Goal: Task Accomplishment & Management: Complete application form

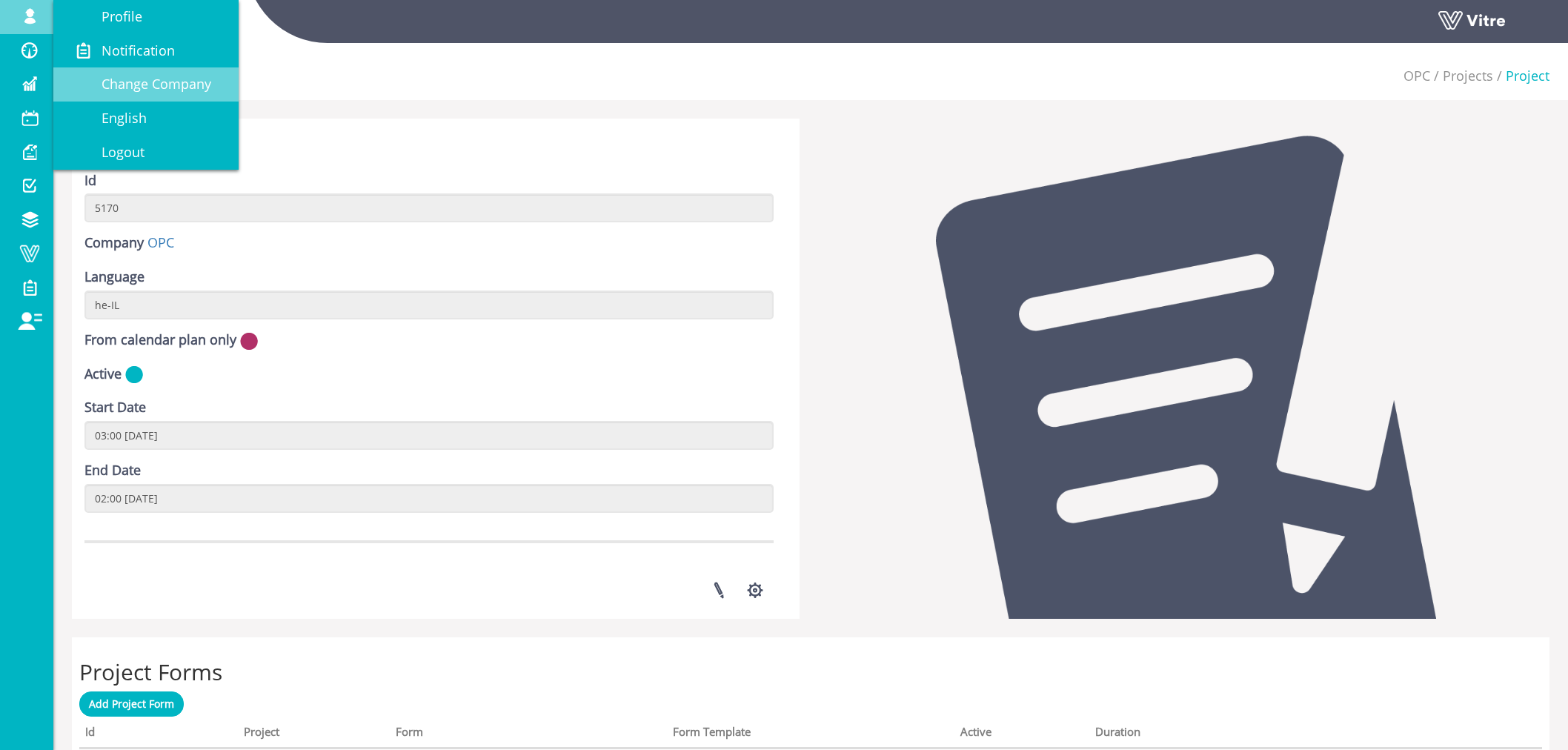
scroll to position [412, 0]
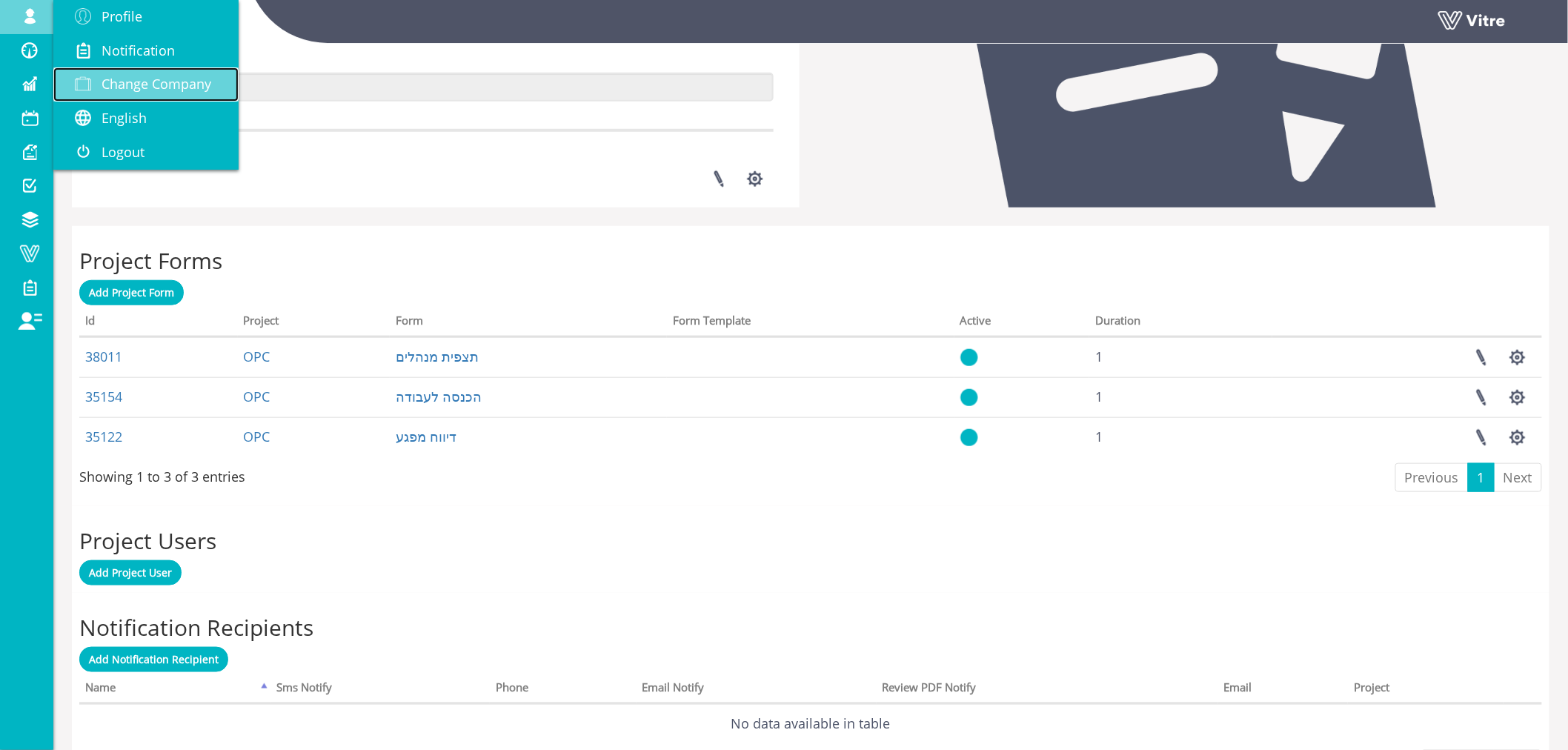
click at [193, 79] on span "Change Company" at bounding box center [156, 84] width 109 height 18
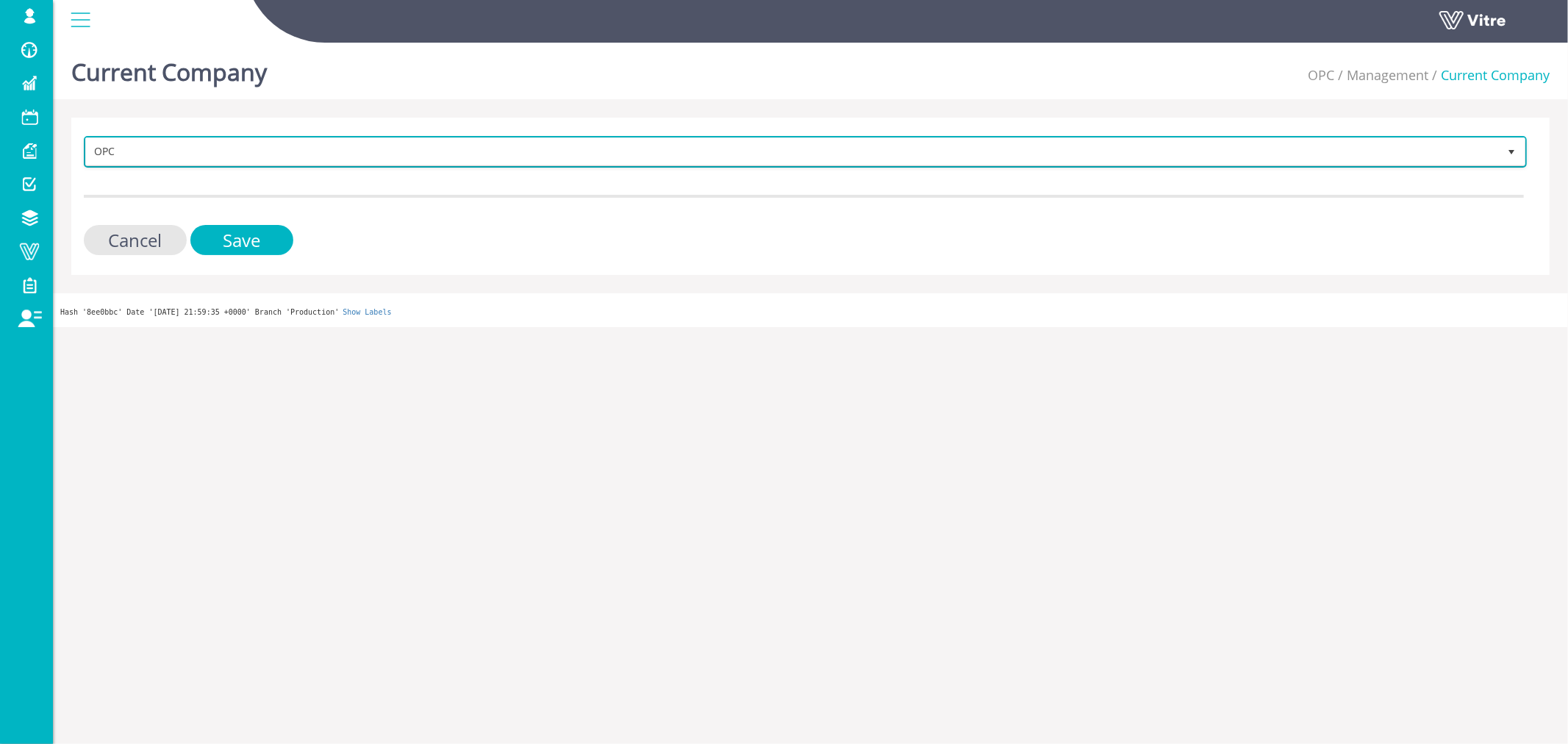
click at [222, 155] on span "OPC" at bounding box center [792, 151] width 1412 height 26
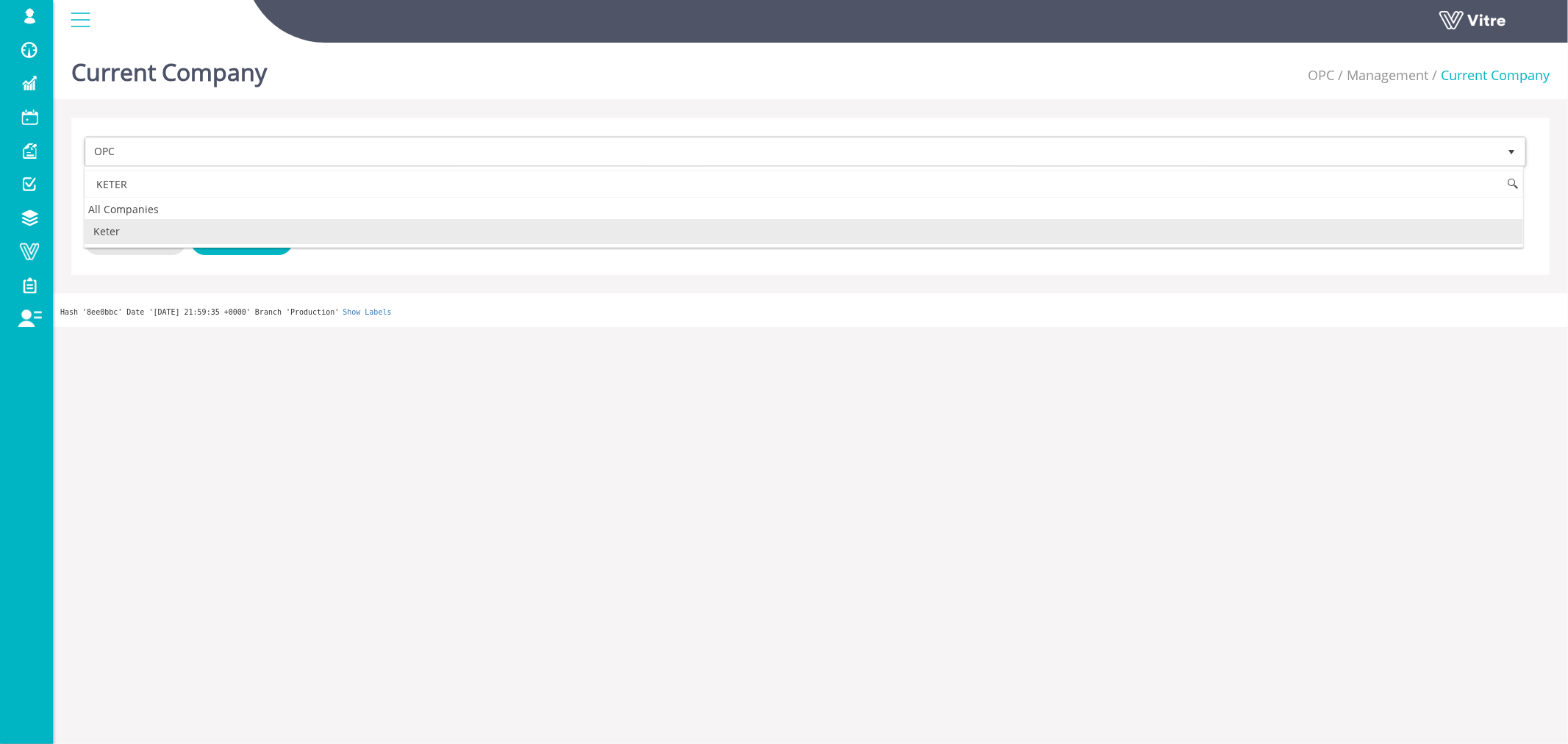
click at [225, 233] on li "Keter" at bounding box center [804, 231] width 1439 height 25
type input "KETER"
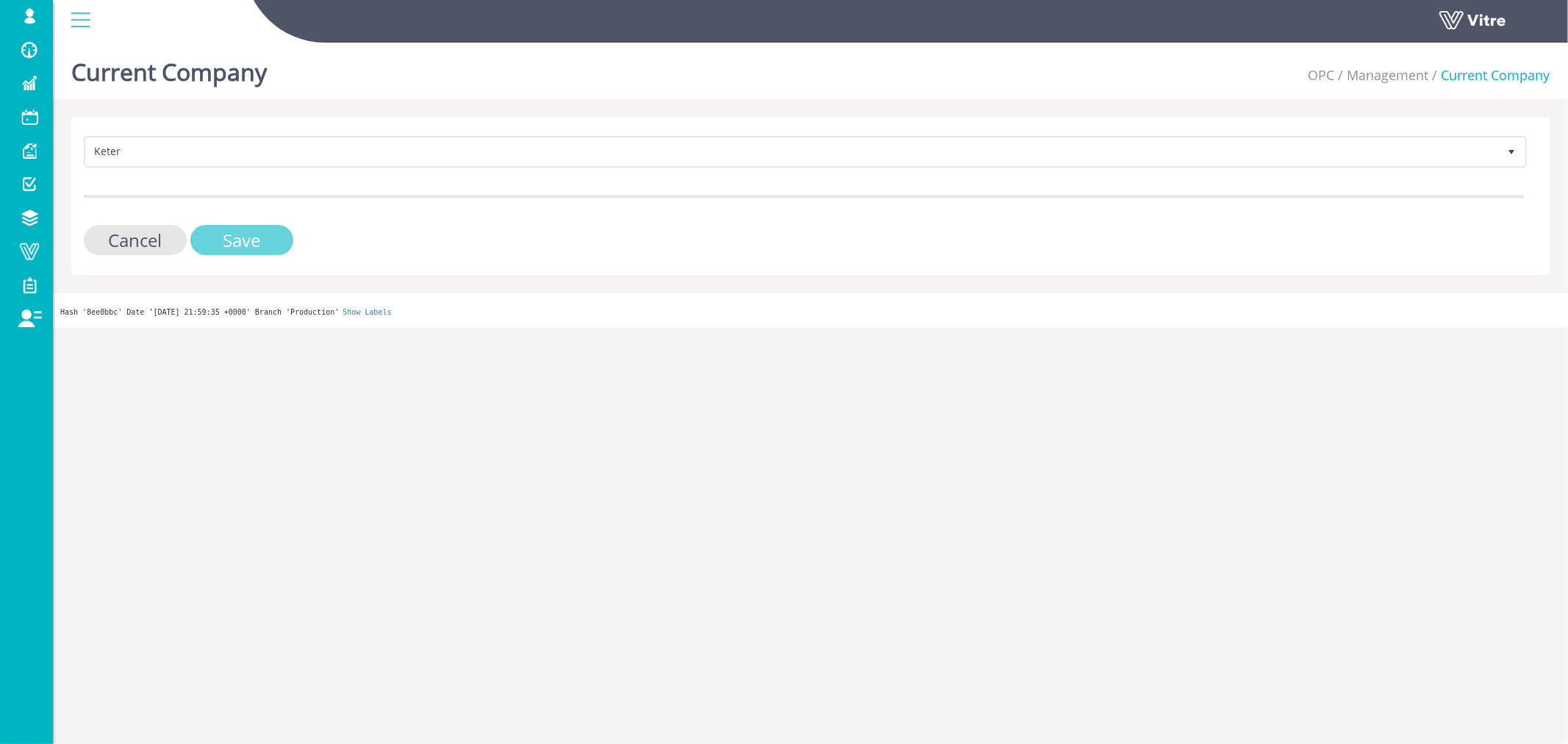
click at [241, 233] on input "Save" at bounding box center [242, 240] width 103 height 30
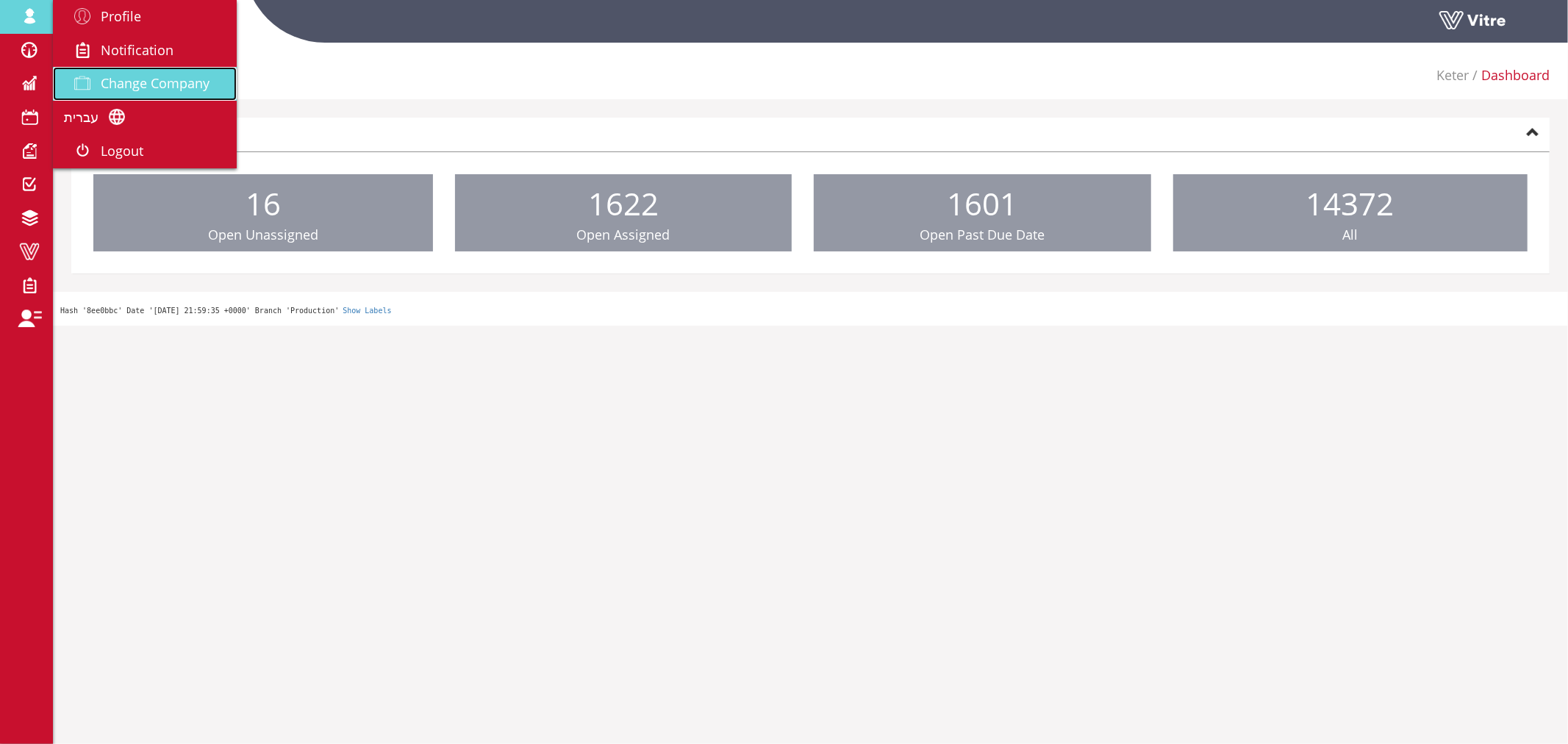
click at [171, 89] on span "Change Company" at bounding box center [155, 83] width 108 height 18
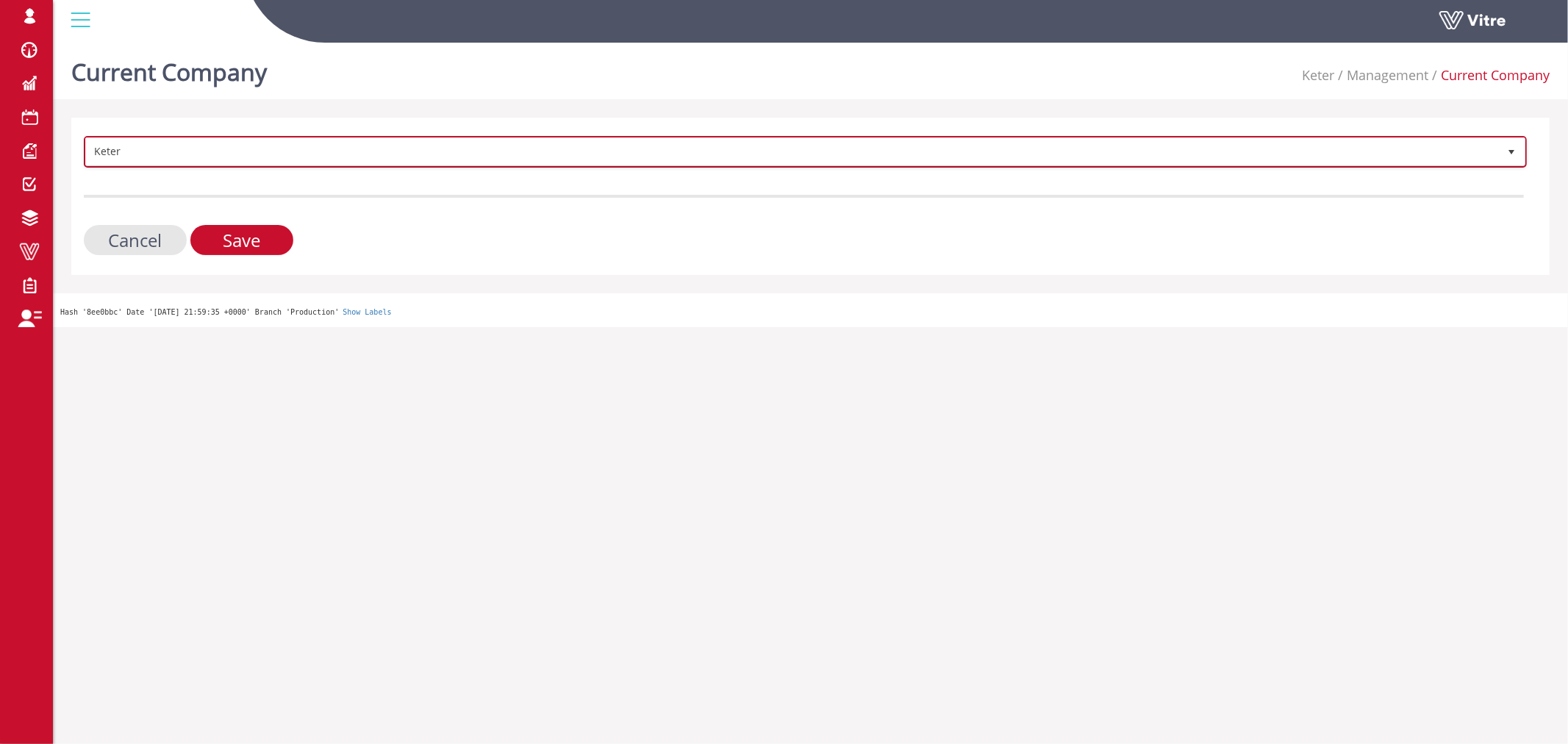
click at [236, 151] on span "Keter" at bounding box center [792, 151] width 1412 height 26
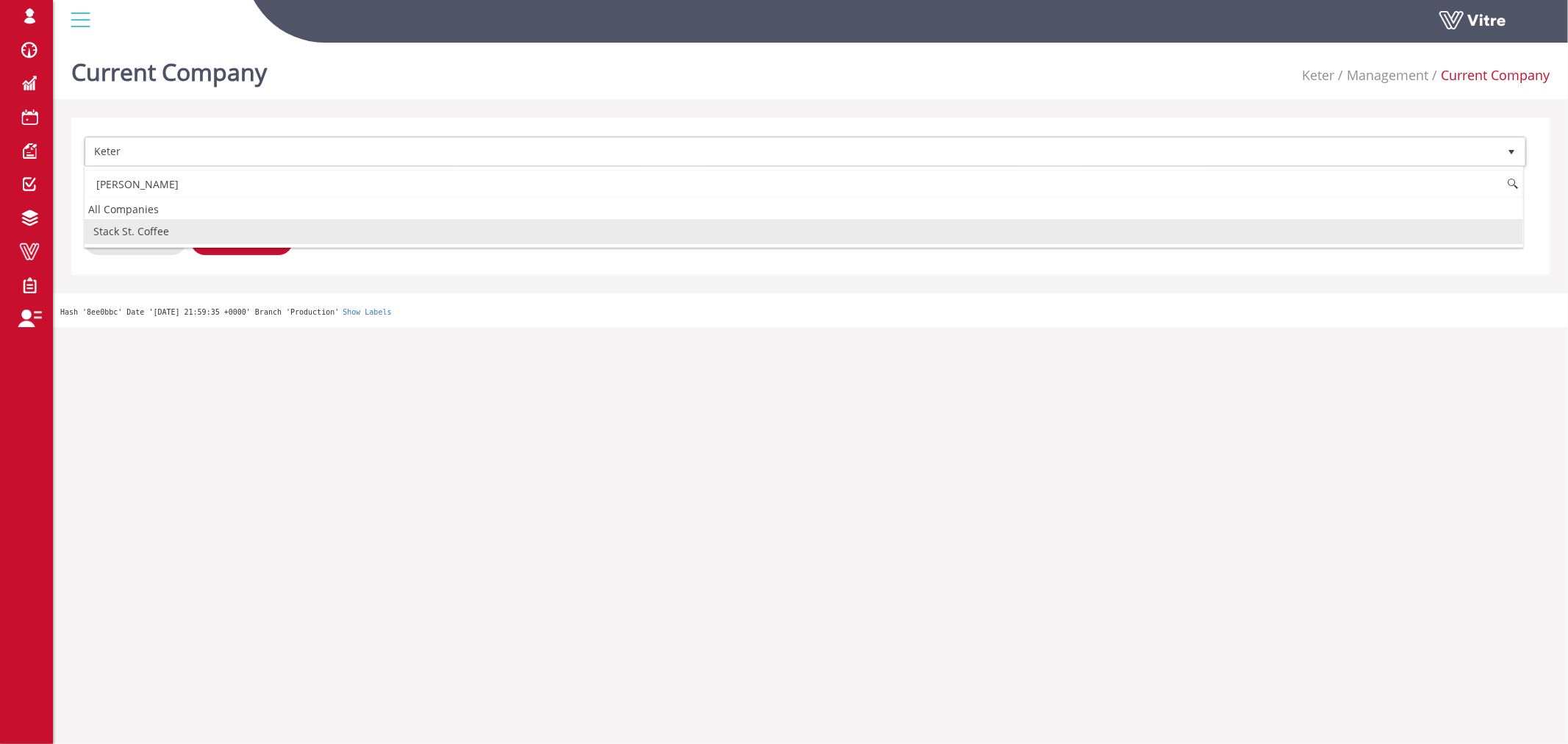
click at [190, 238] on li "Stack St. Coffee" at bounding box center [804, 231] width 1439 height 25
type input "STAC"
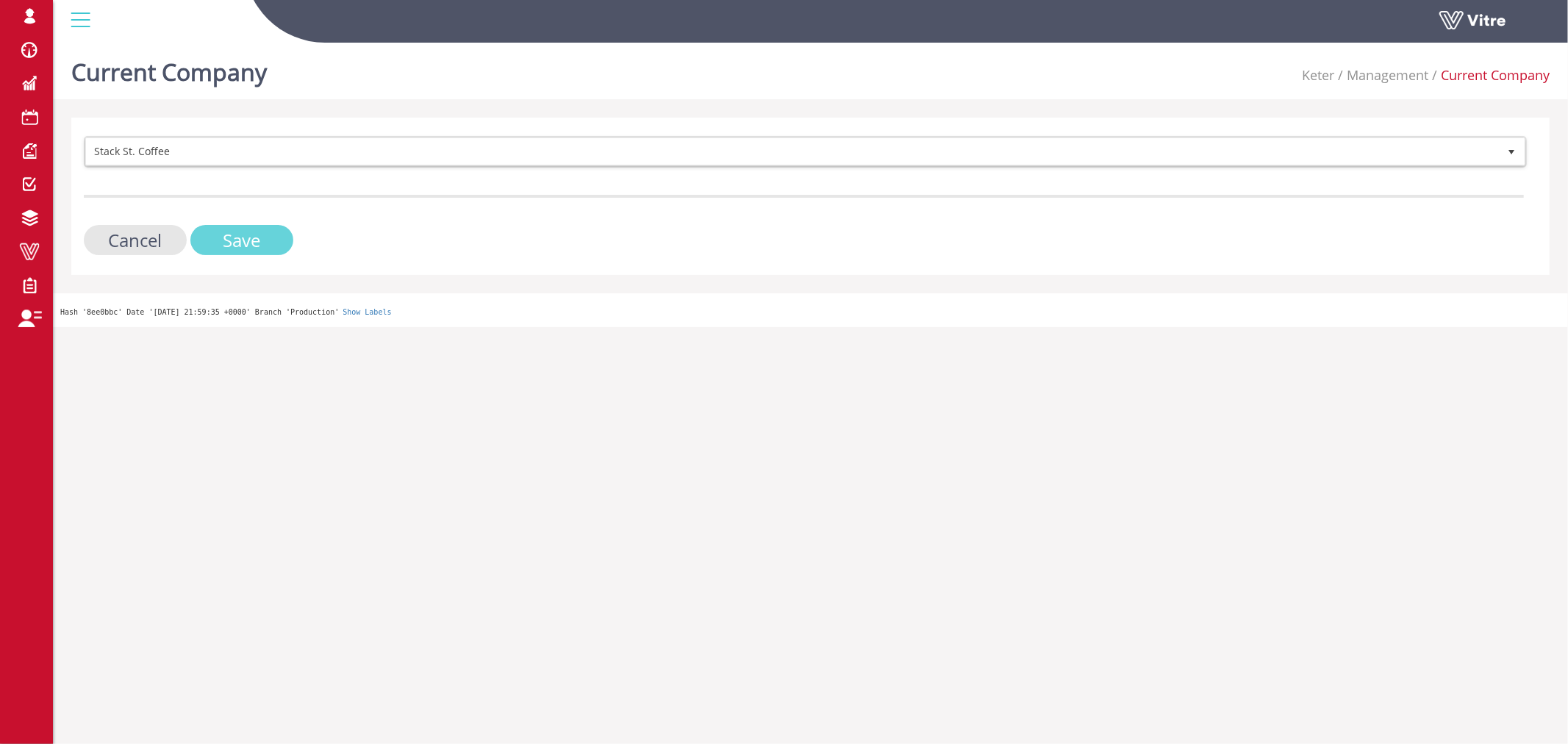
click at [246, 238] on input "Save" at bounding box center [242, 240] width 103 height 30
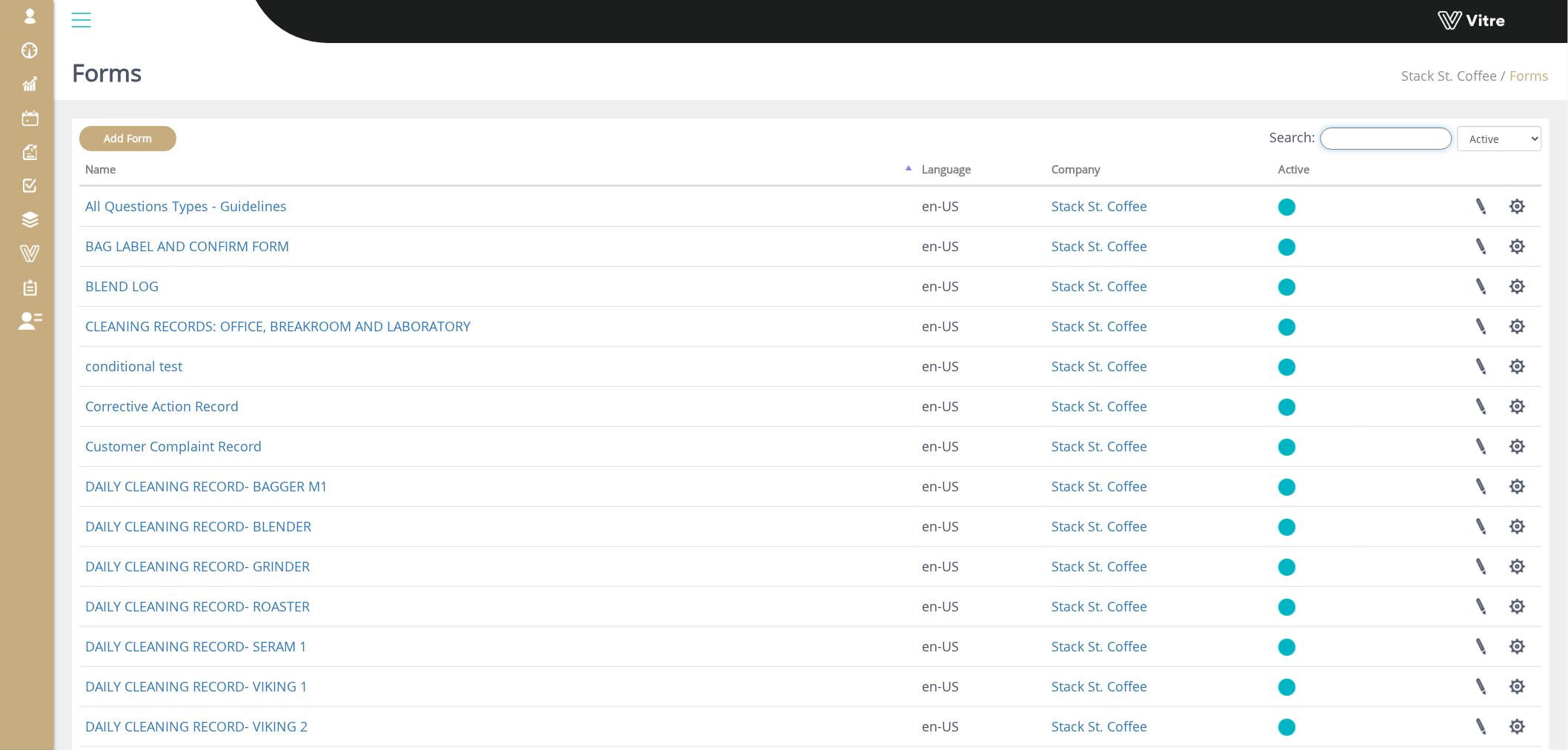
click at [1386, 141] on input "Search:" at bounding box center [1386, 139] width 132 height 23
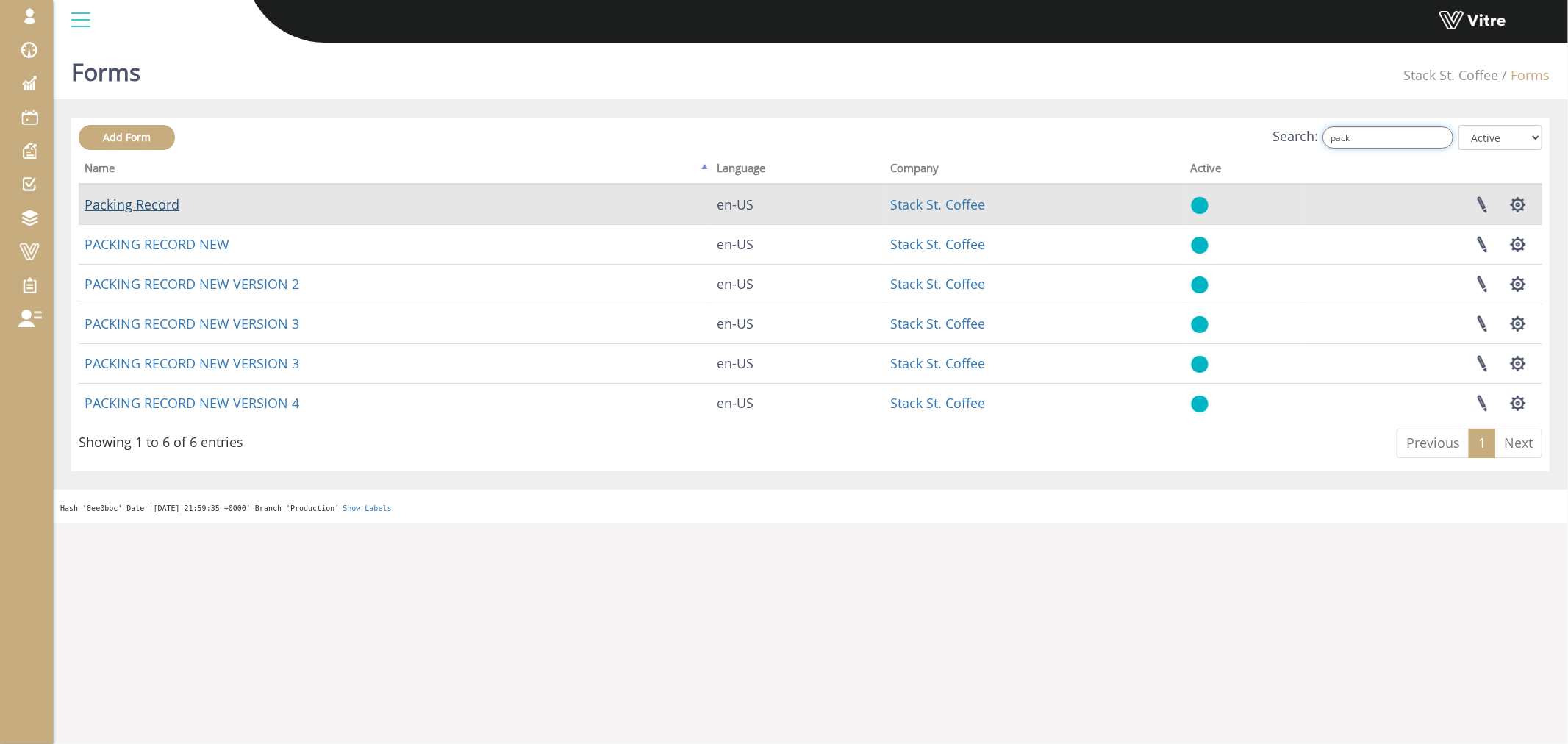
type input "pack"
click at [165, 202] on link "Packing Record" at bounding box center [132, 204] width 95 height 18
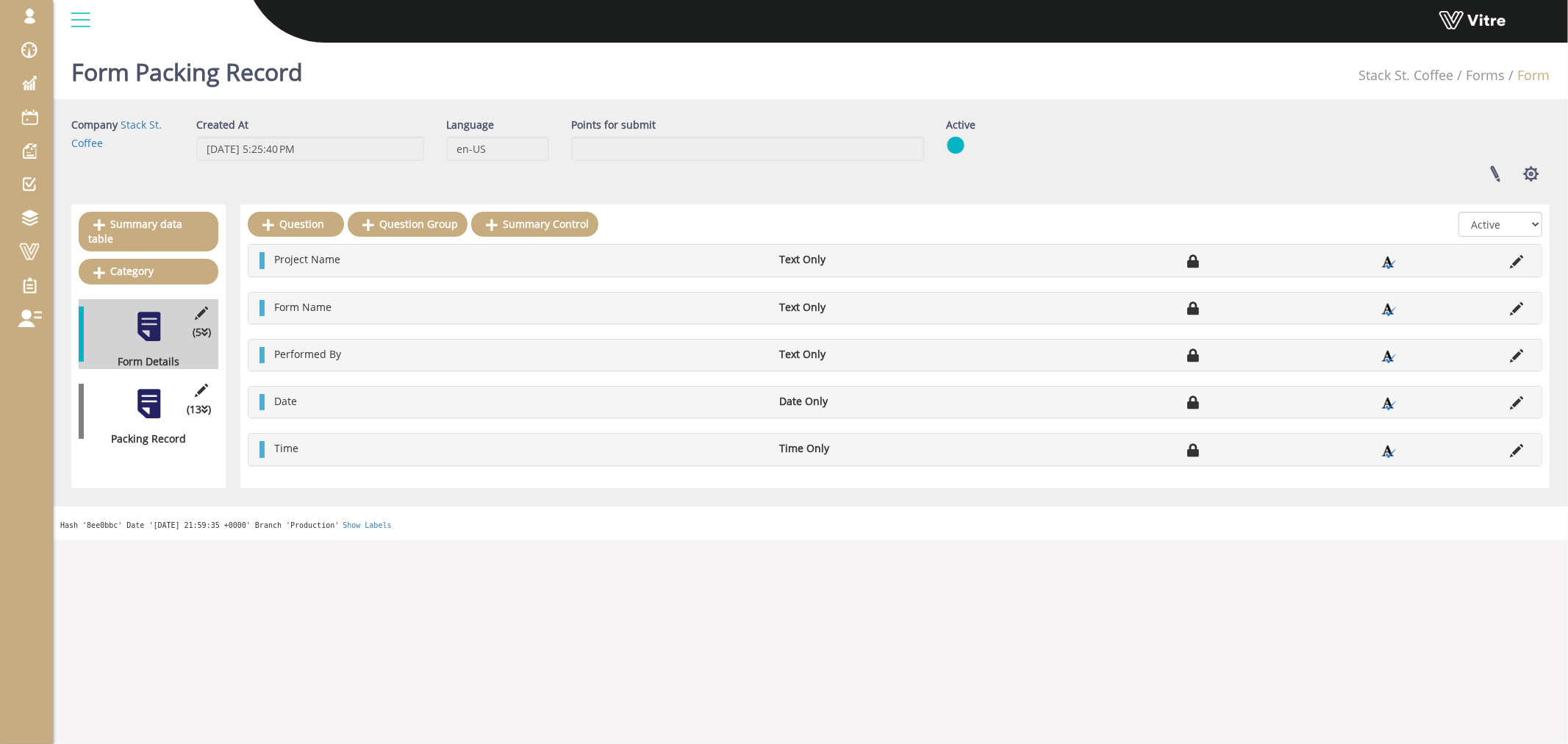
click at [149, 388] on div at bounding box center [148, 403] width 33 height 33
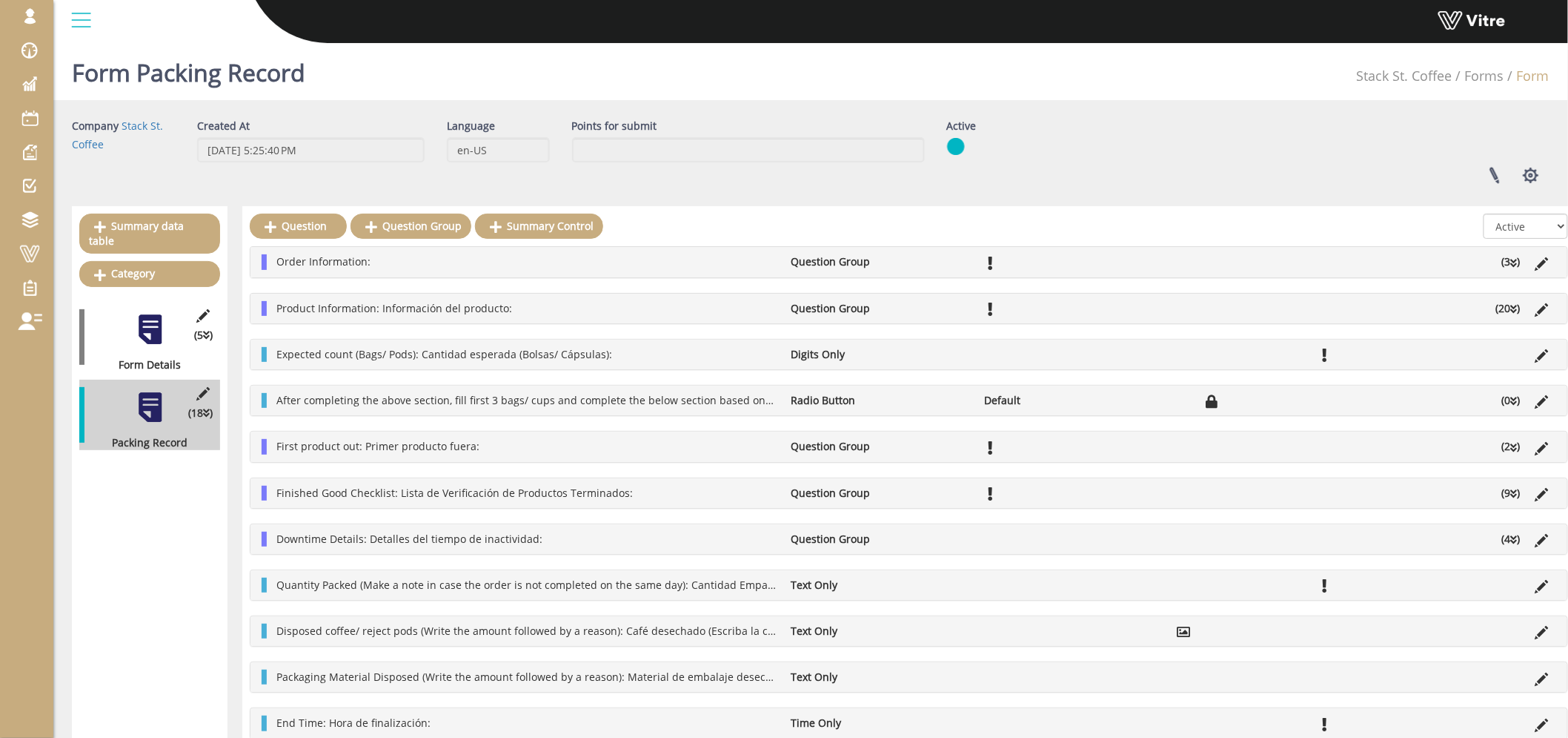
click at [590, 262] on li "Order Information:" at bounding box center [526, 261] width 515 height 14
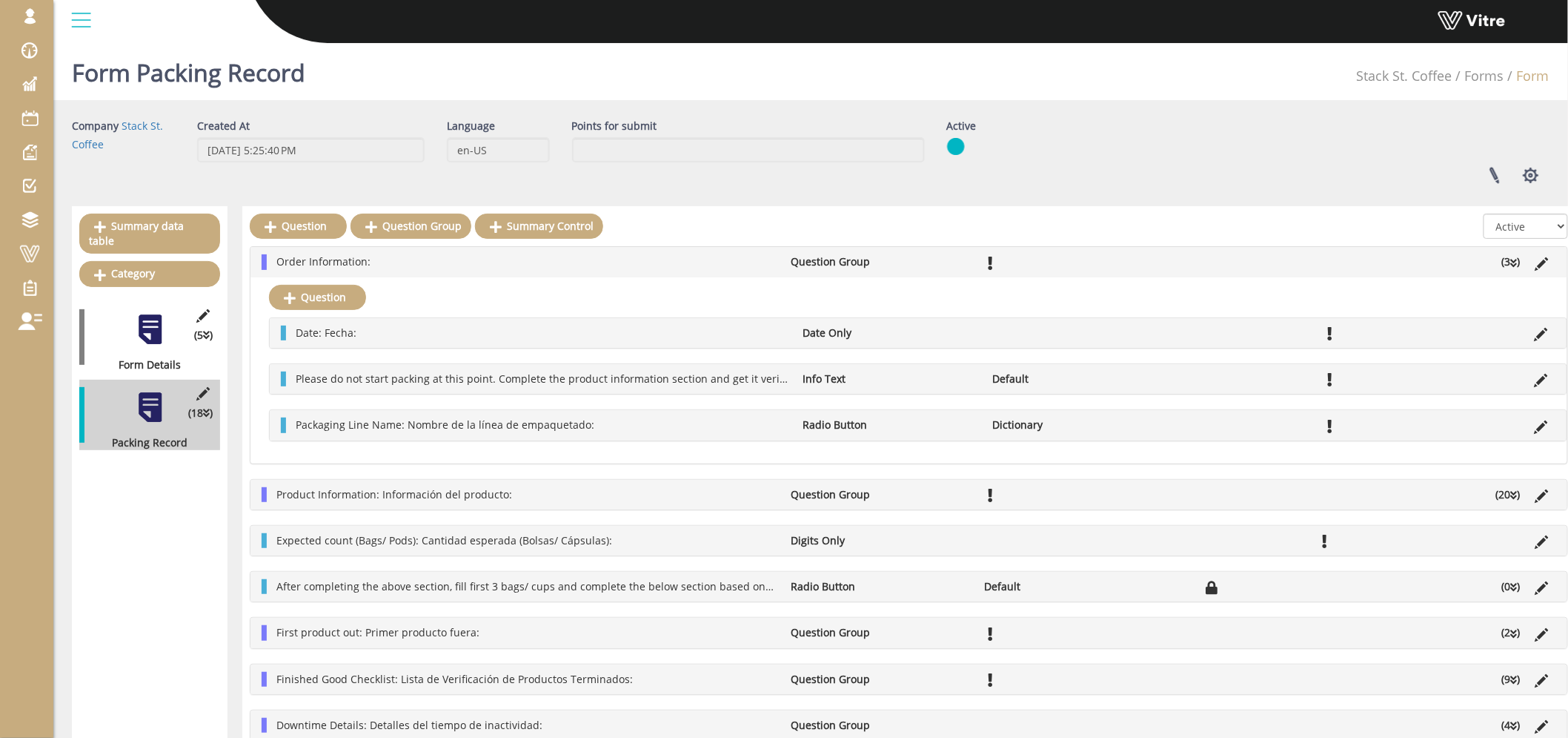
click at [516, 260] on li "Order Information:" at bounding box center [526, 261] width 515 height 14
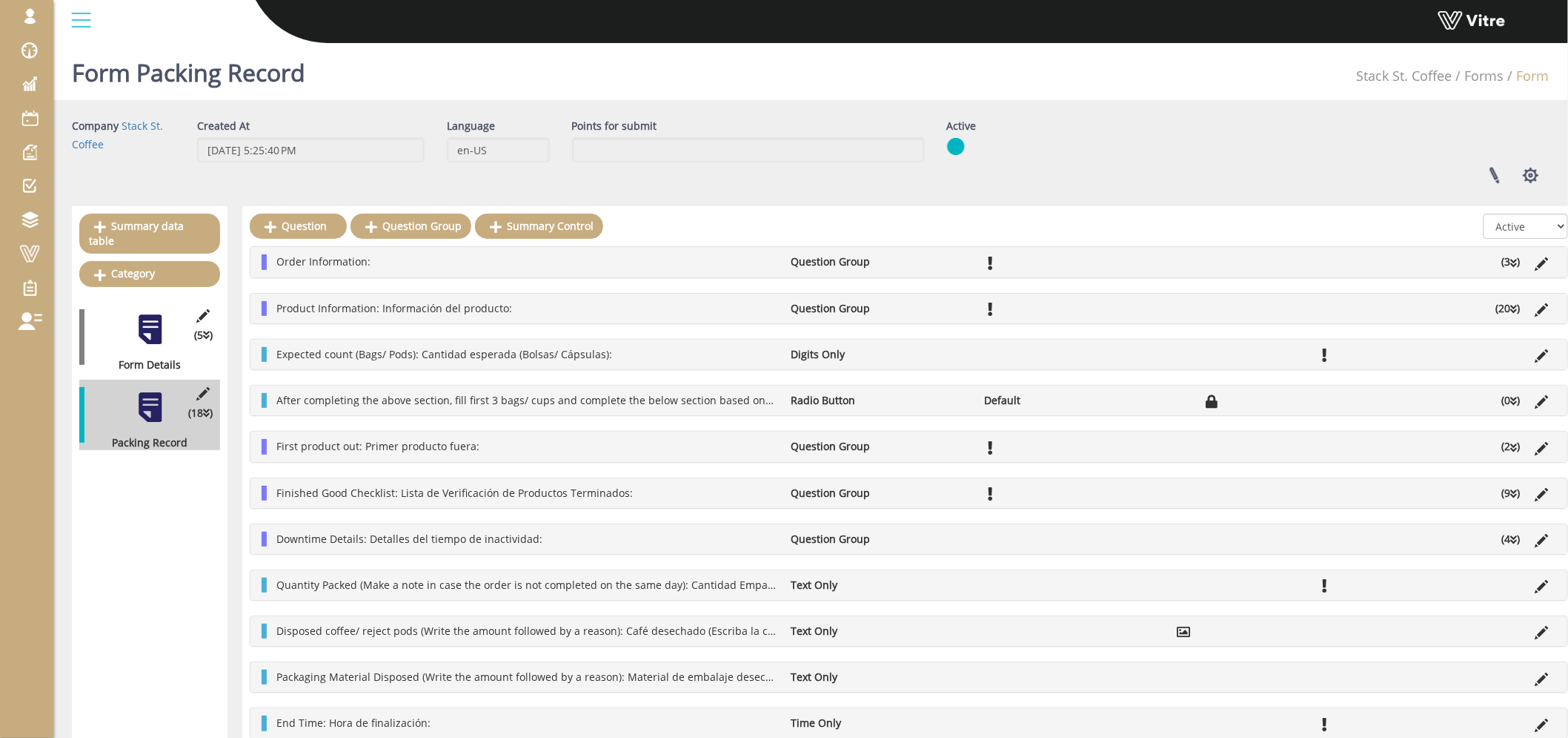
click at [559, 307] on li "Product Information: Información del producto:" at bounding box center [526, 308] width 515 height 14
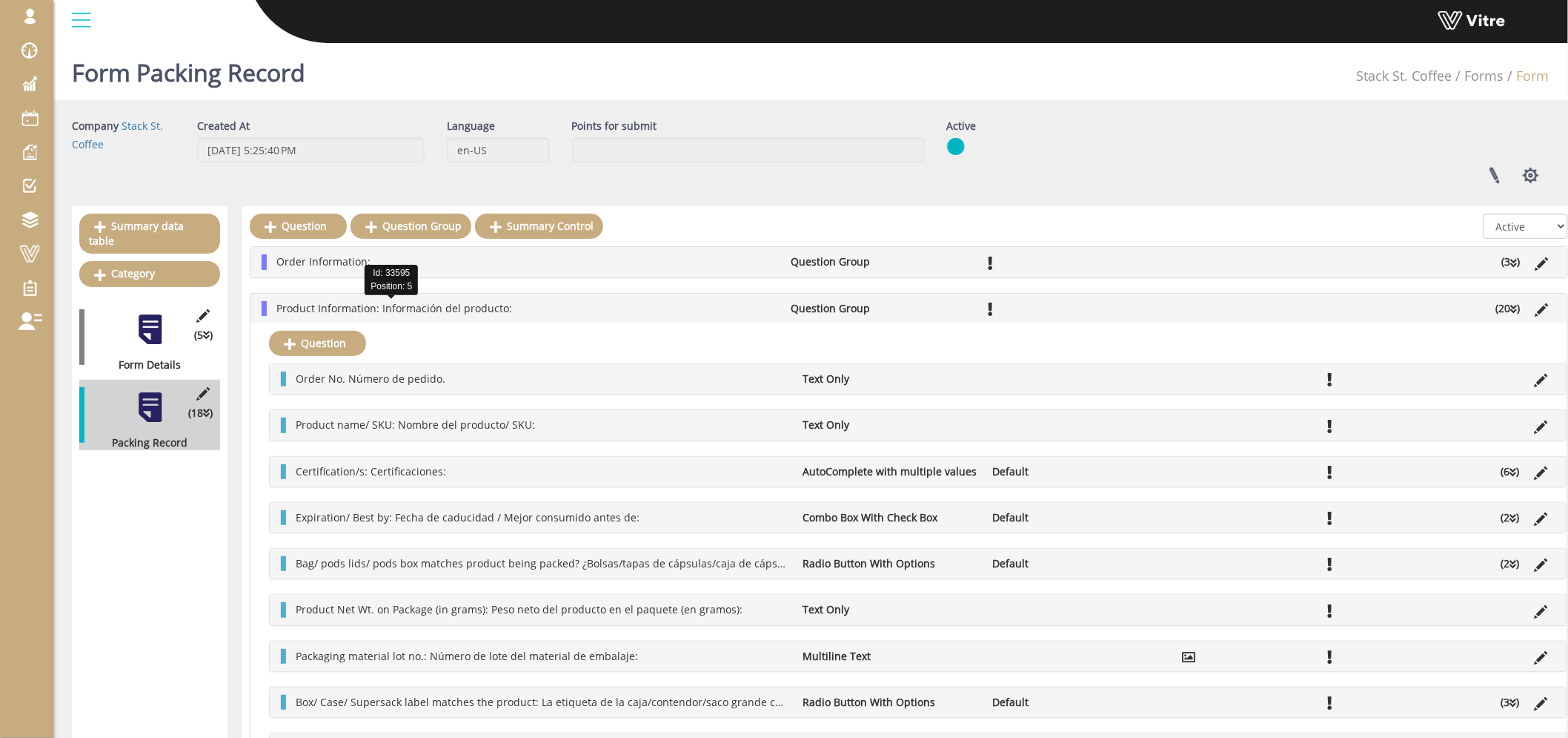
click at [396, 310] on span "Product Information: Información del producto:" at bounding box center [394, 308] width 235 height 14
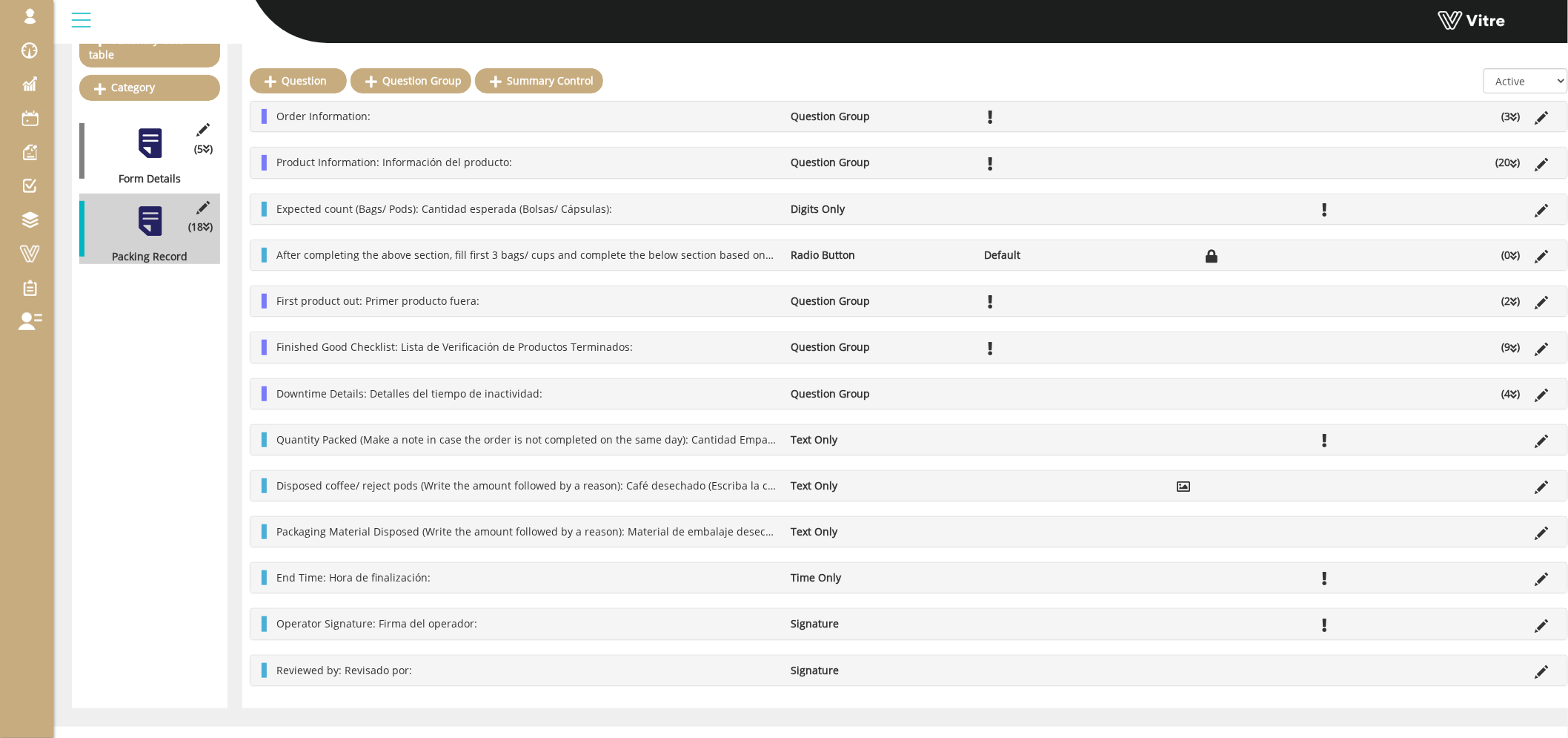
scroll to position [191, 0]
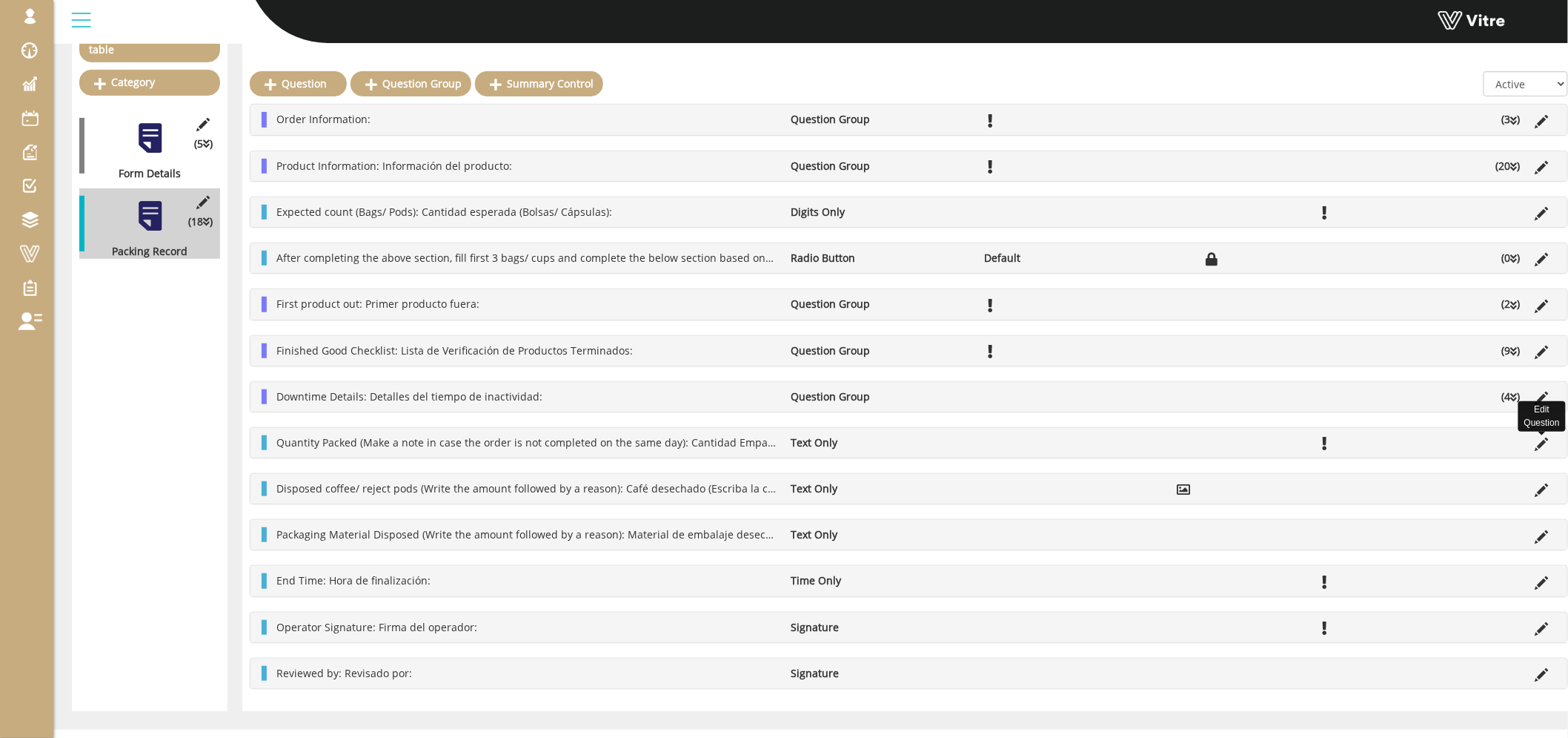
click at [1542, 443] on icon at bounding box center [1542, 444] width 14 height 14
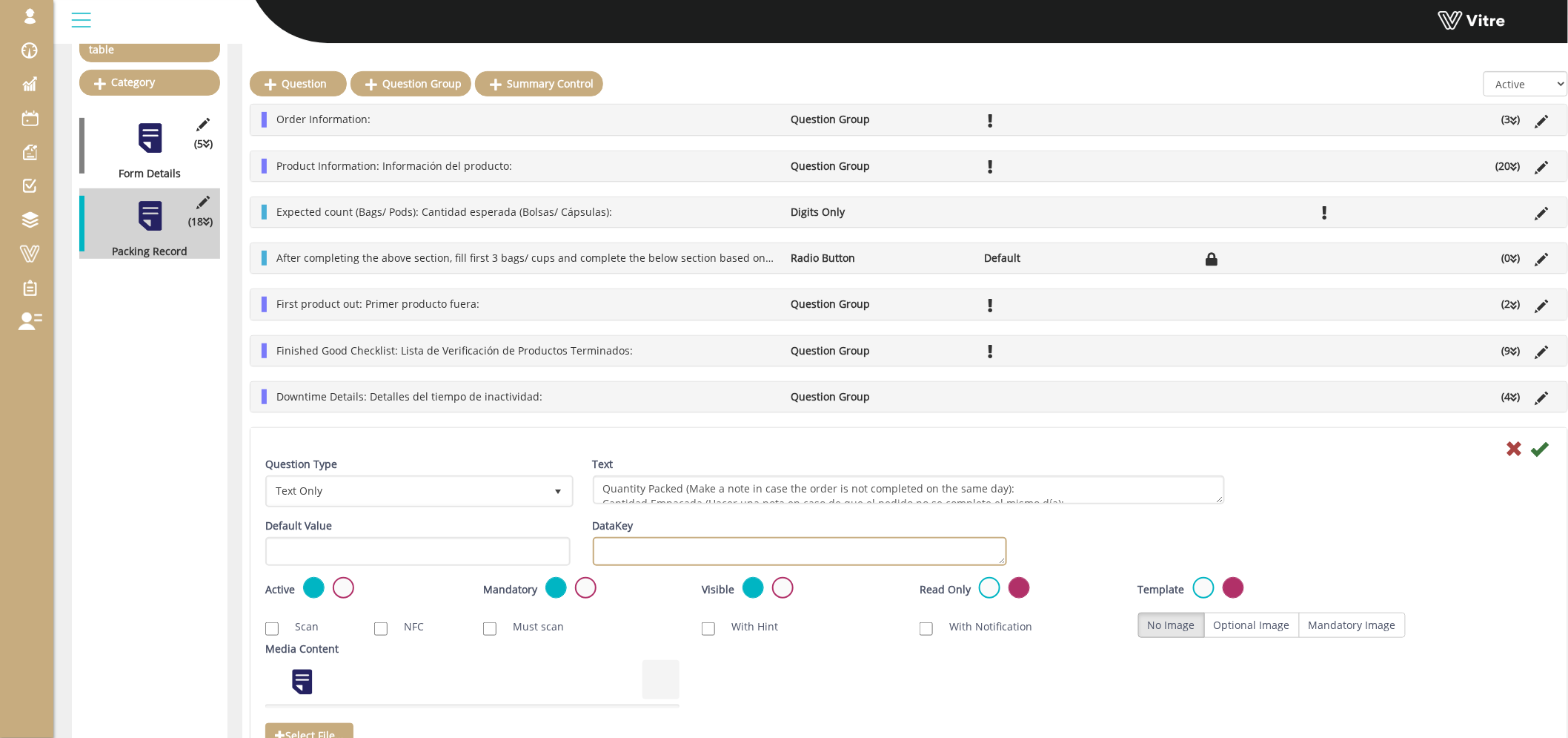
click at [825, 549] on textarea "DataKey" at bounding box center [800, 551] width 414 height 29
type textarea "quantity packed"
click at [1537, 446] on icon at bounding box center [1540, 449] width 18 height 18
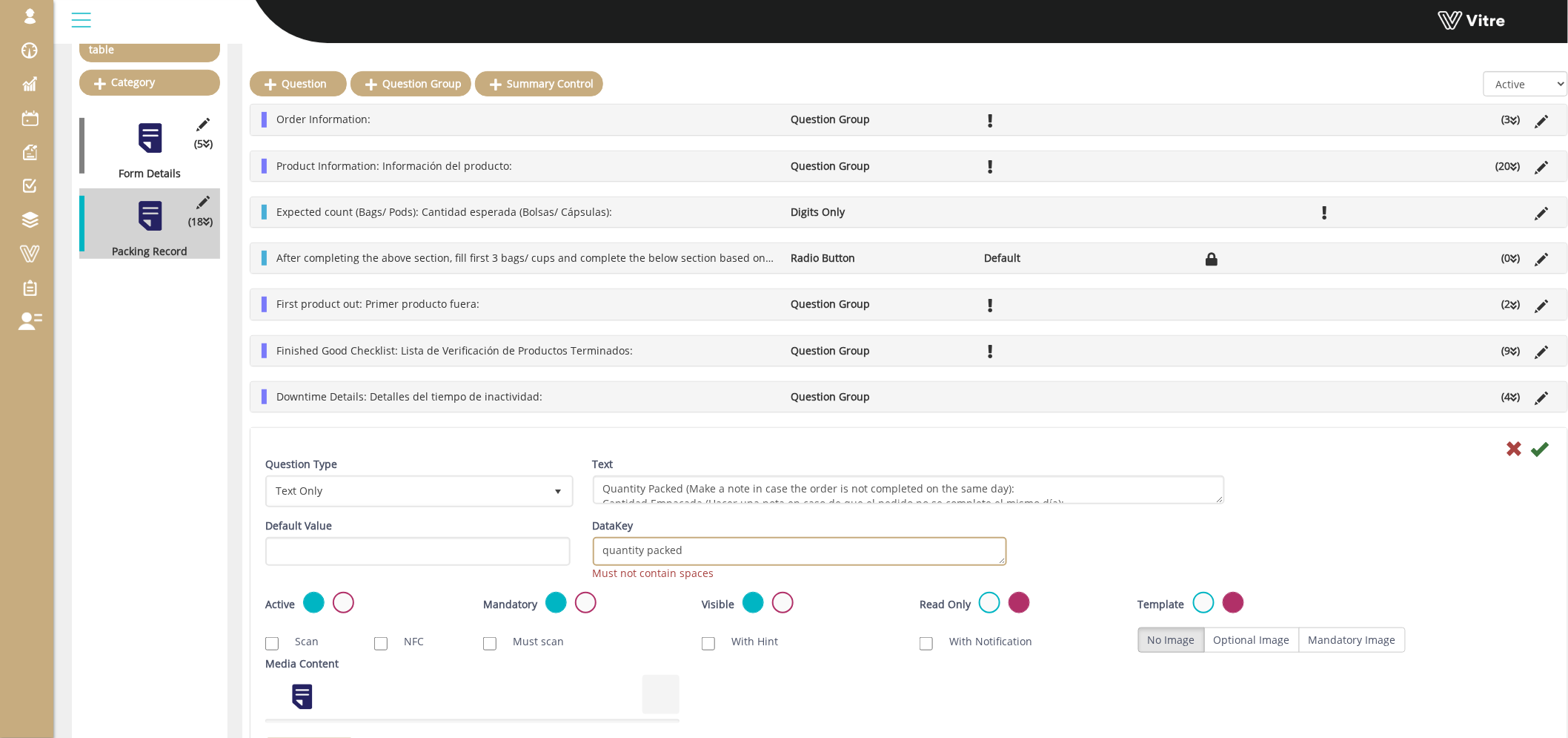
click at [640, 542] on textarea "quantity packed" at bounding box center [800, 551] width 414 height 29
click at [641, 544] on textarea "quantity packed" at bounding box center [800, 551] width 414 height 29
type textarea "quantitypacked"
click at [1538, 446] on icon at bounding box center [1540, 449] width 18 height 18
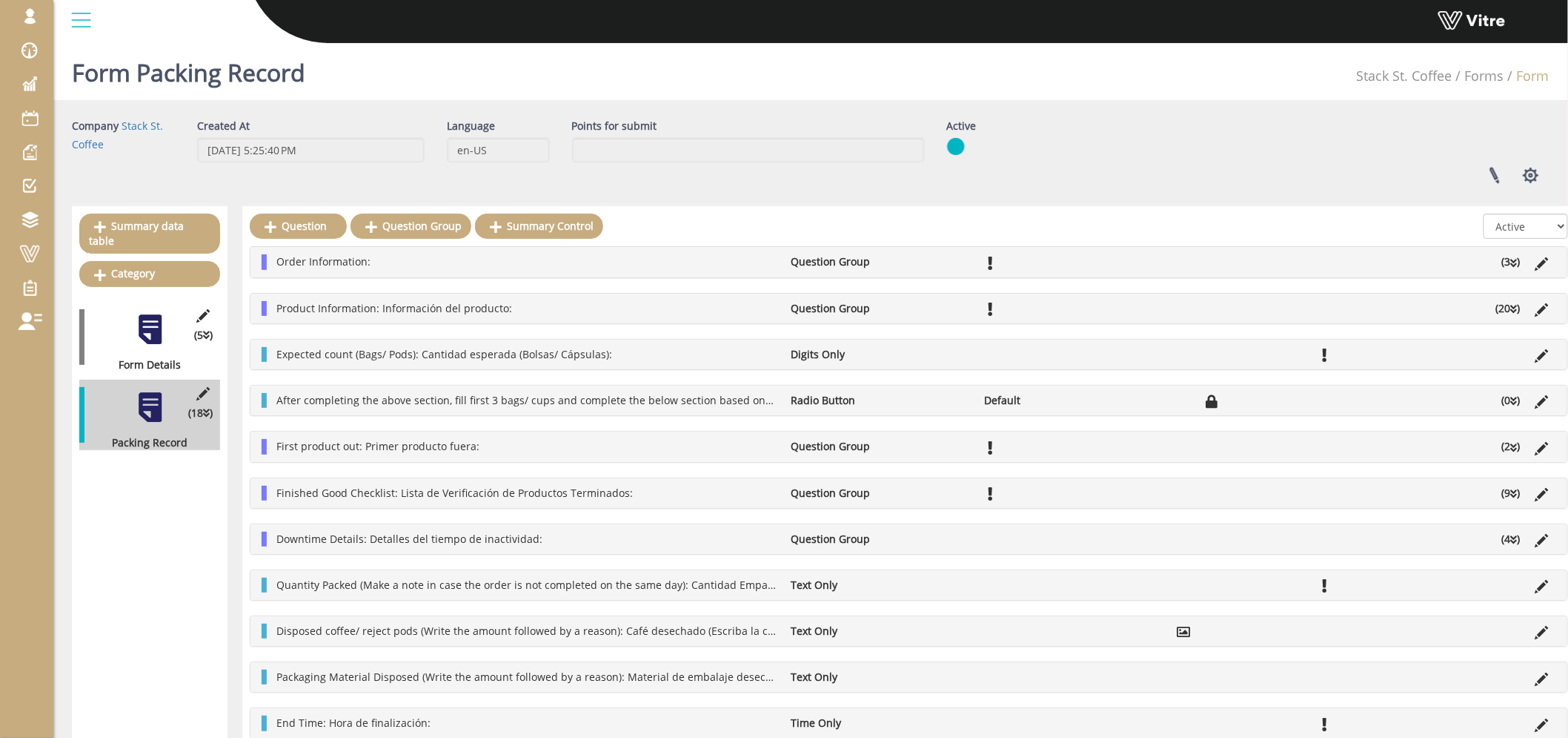
click at [515, 310] on li "Product Information: Información del producto:" at bounding box center [526, 308] width 515 height 14
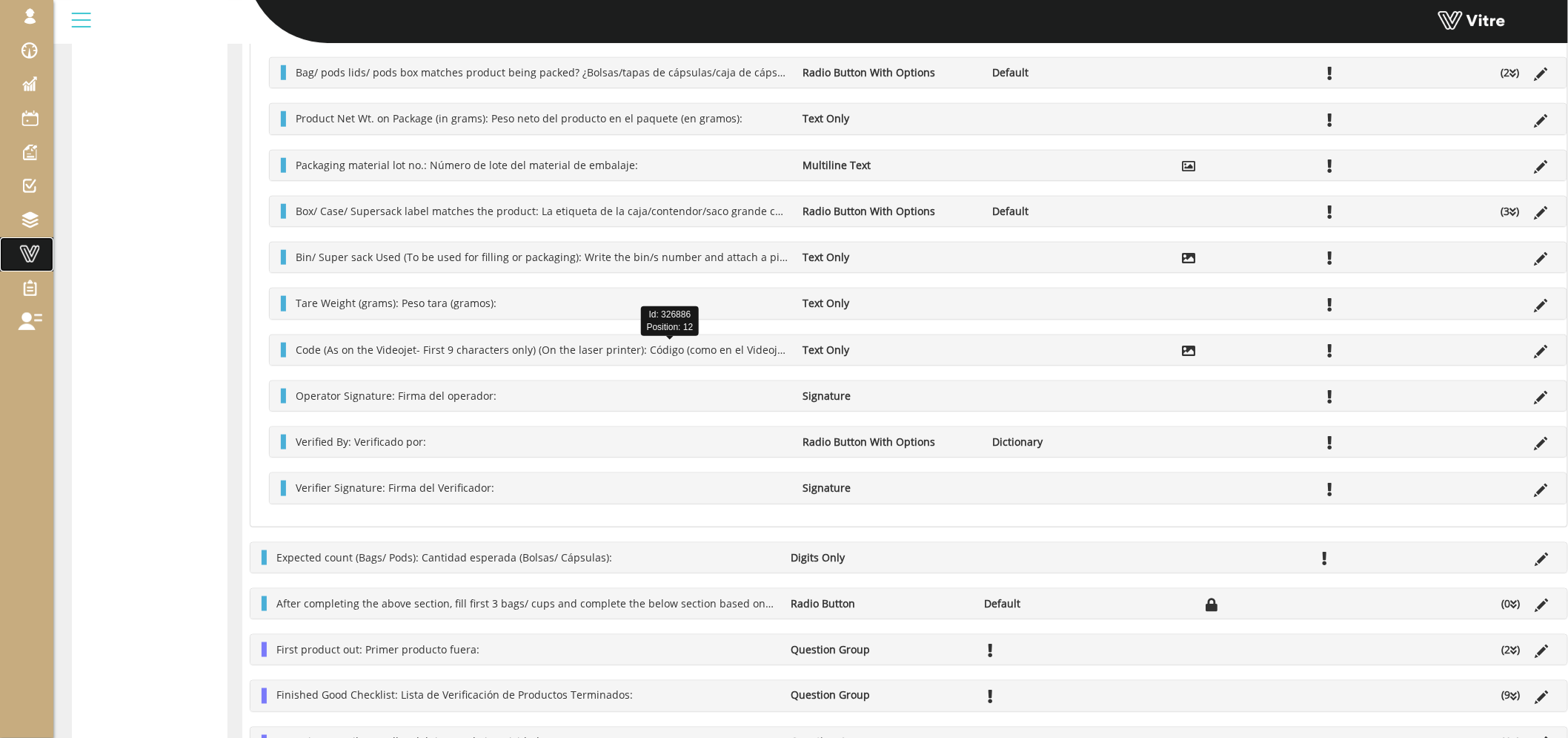
scroll to position [494, 0]
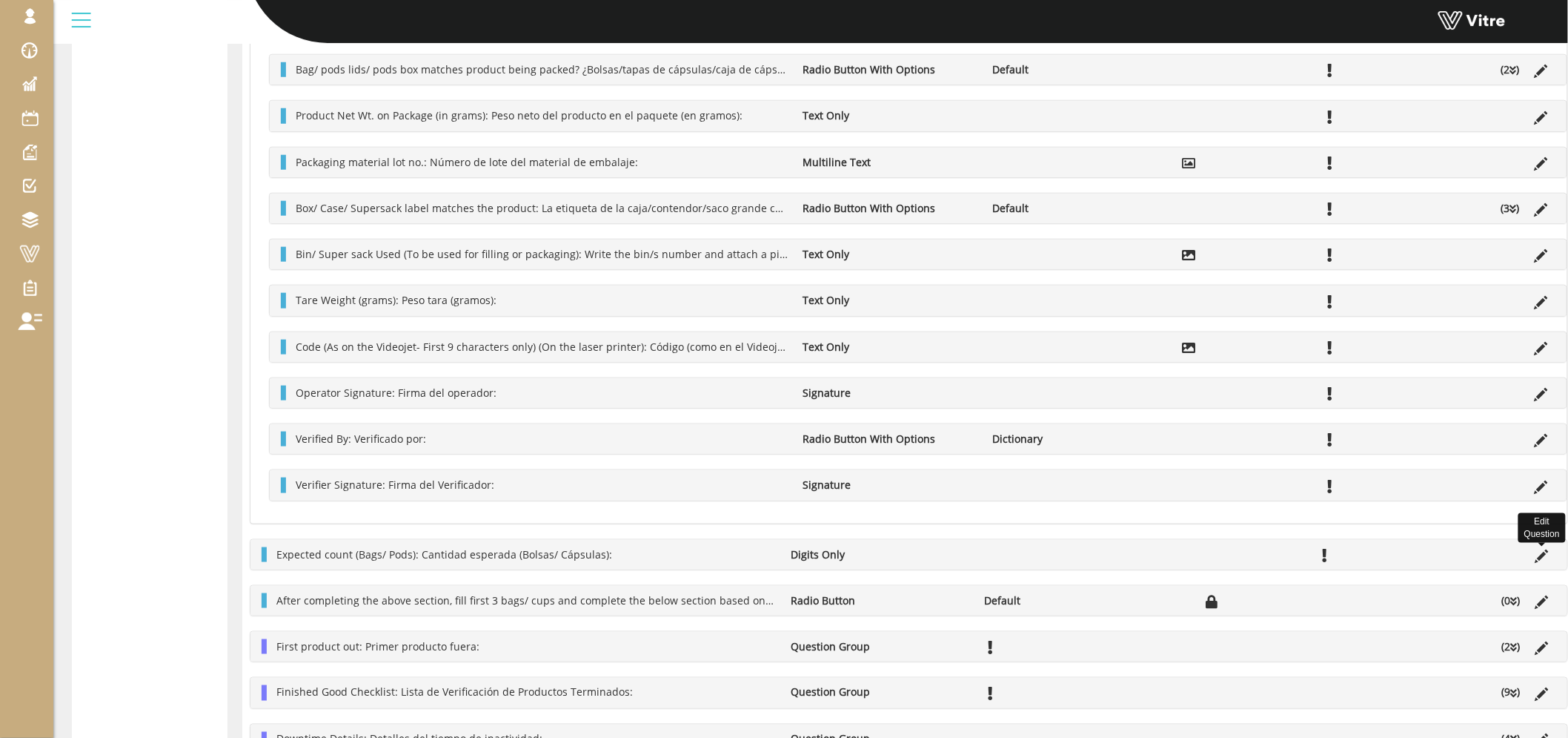
click at [1539, 555] on icon at bounding box center [1542, 556] width 14 height 14
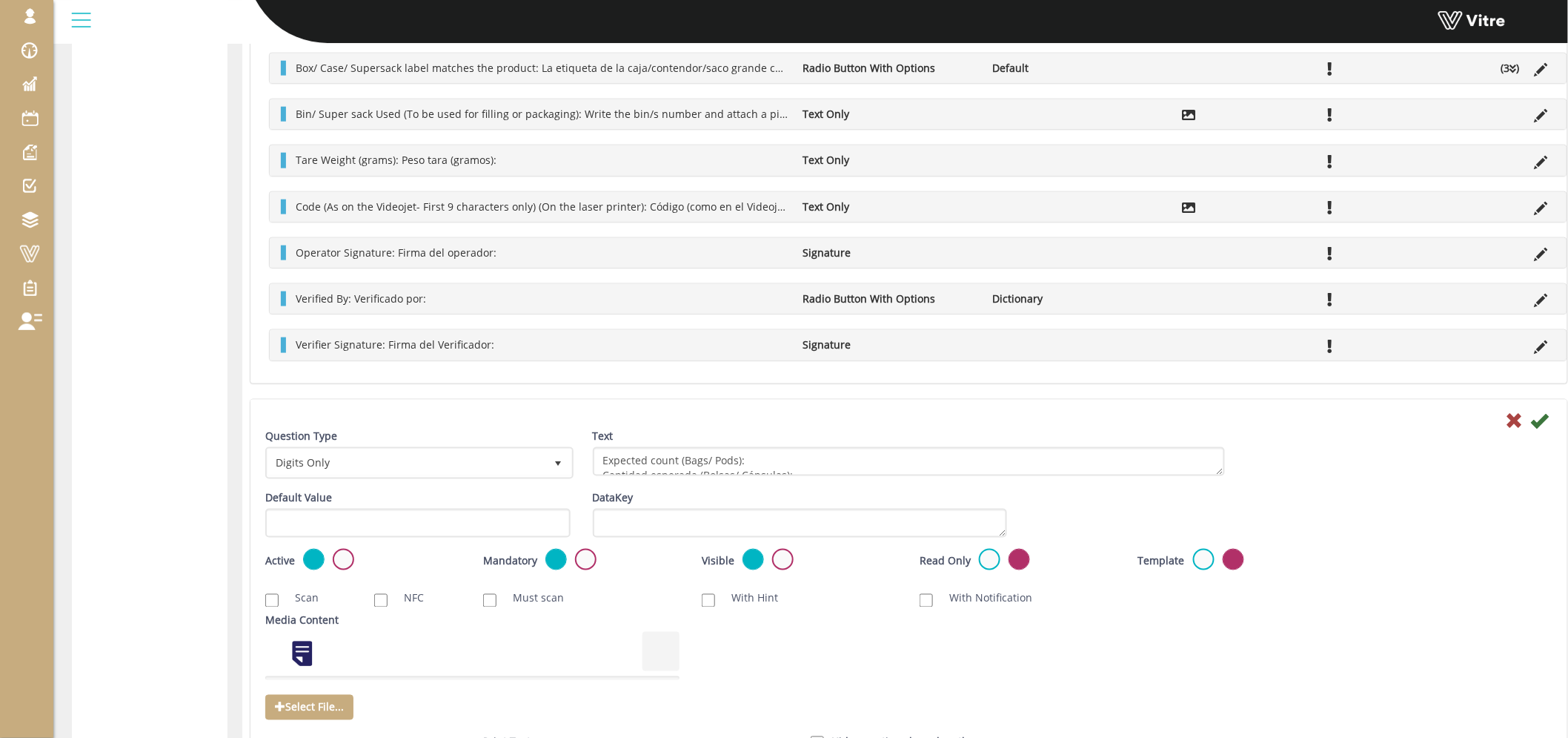
scroll to position [658, 0]
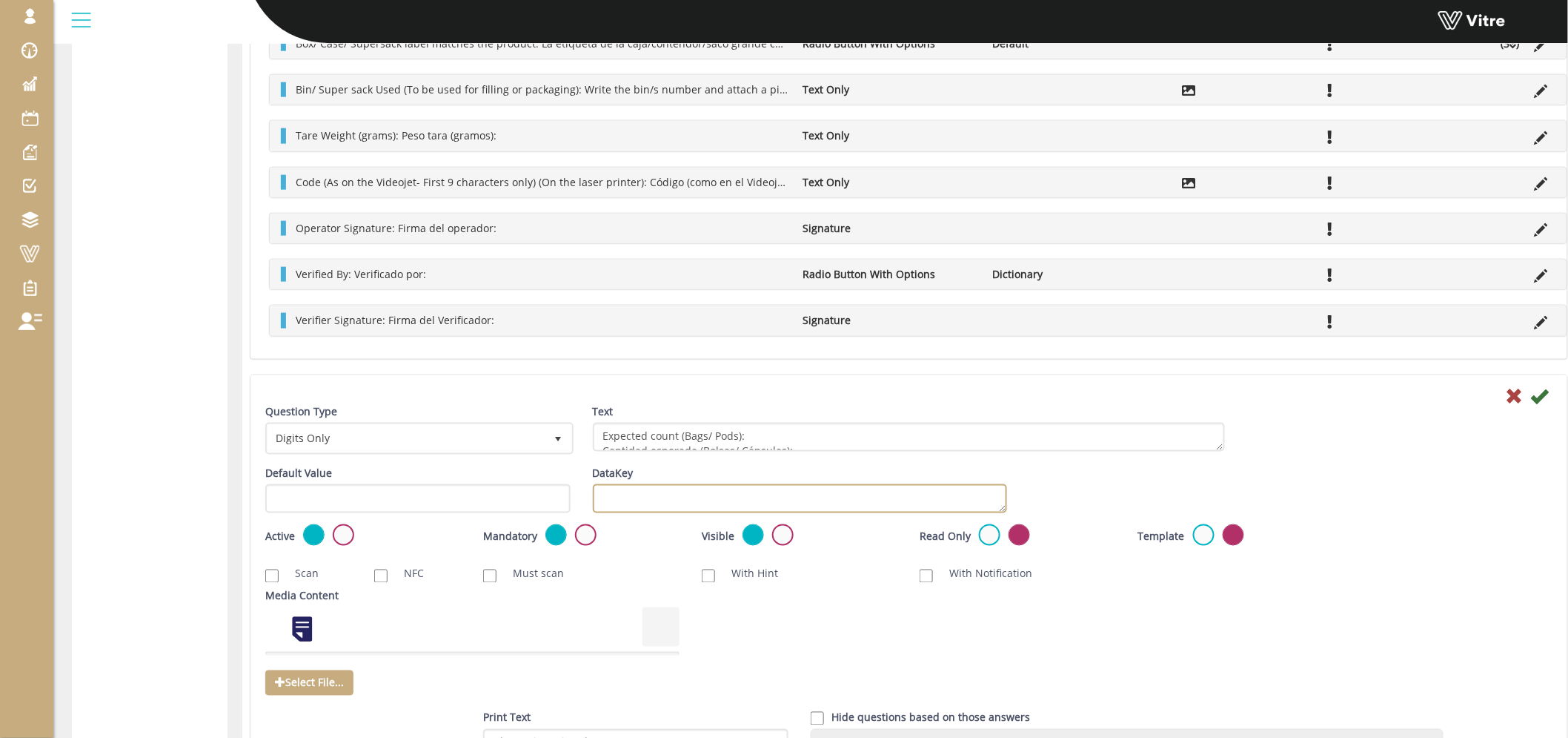
click at [684, 498] on textarea "DataKey" at bounding box center [800, 498] width 414 height 29
type textarea "expectedcount"
click at [1539, 397] on icon at bounding box center [1540, 396] width 18 height 18
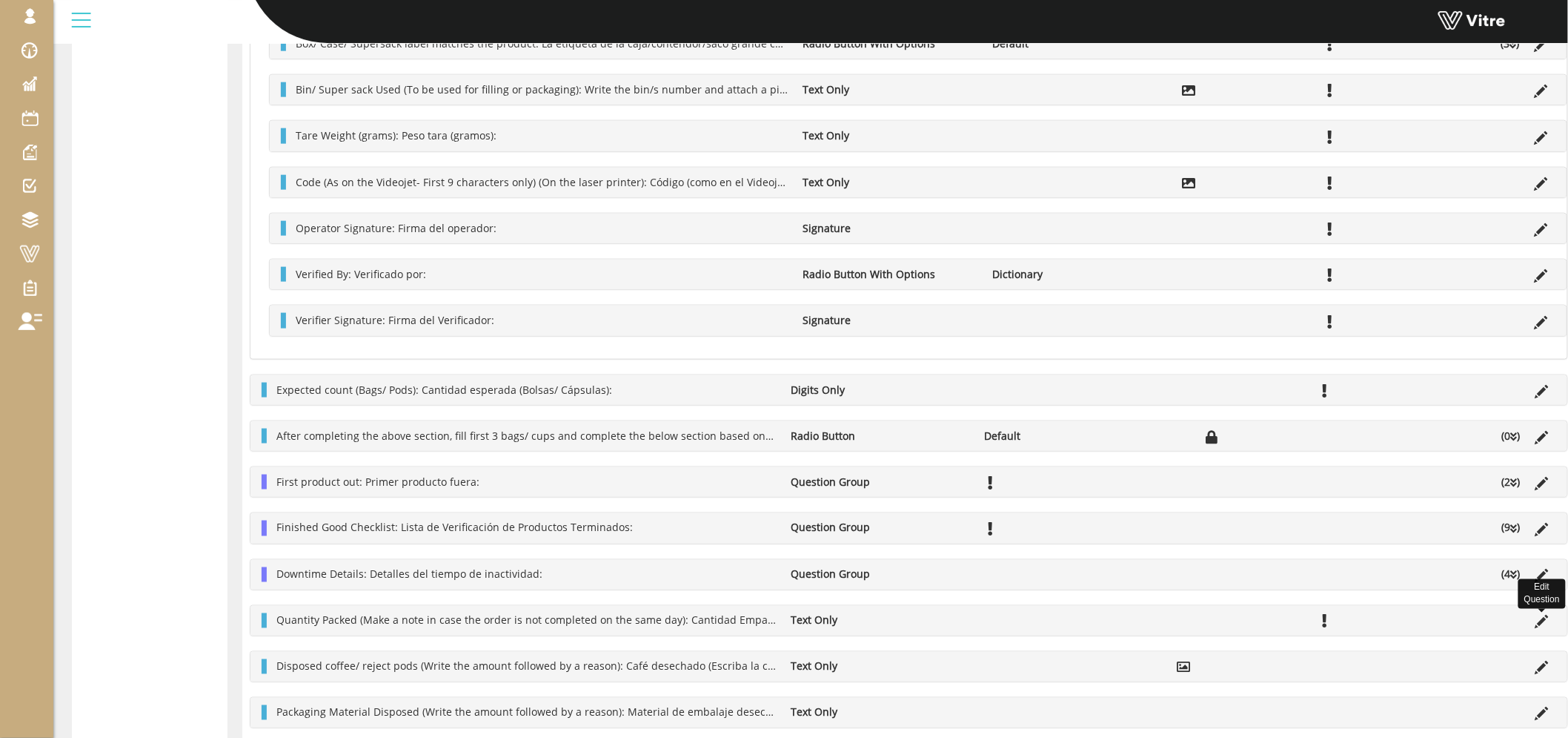
click at [1546, 616] on icon at bounding box center [1542, 621] width 14 height 14
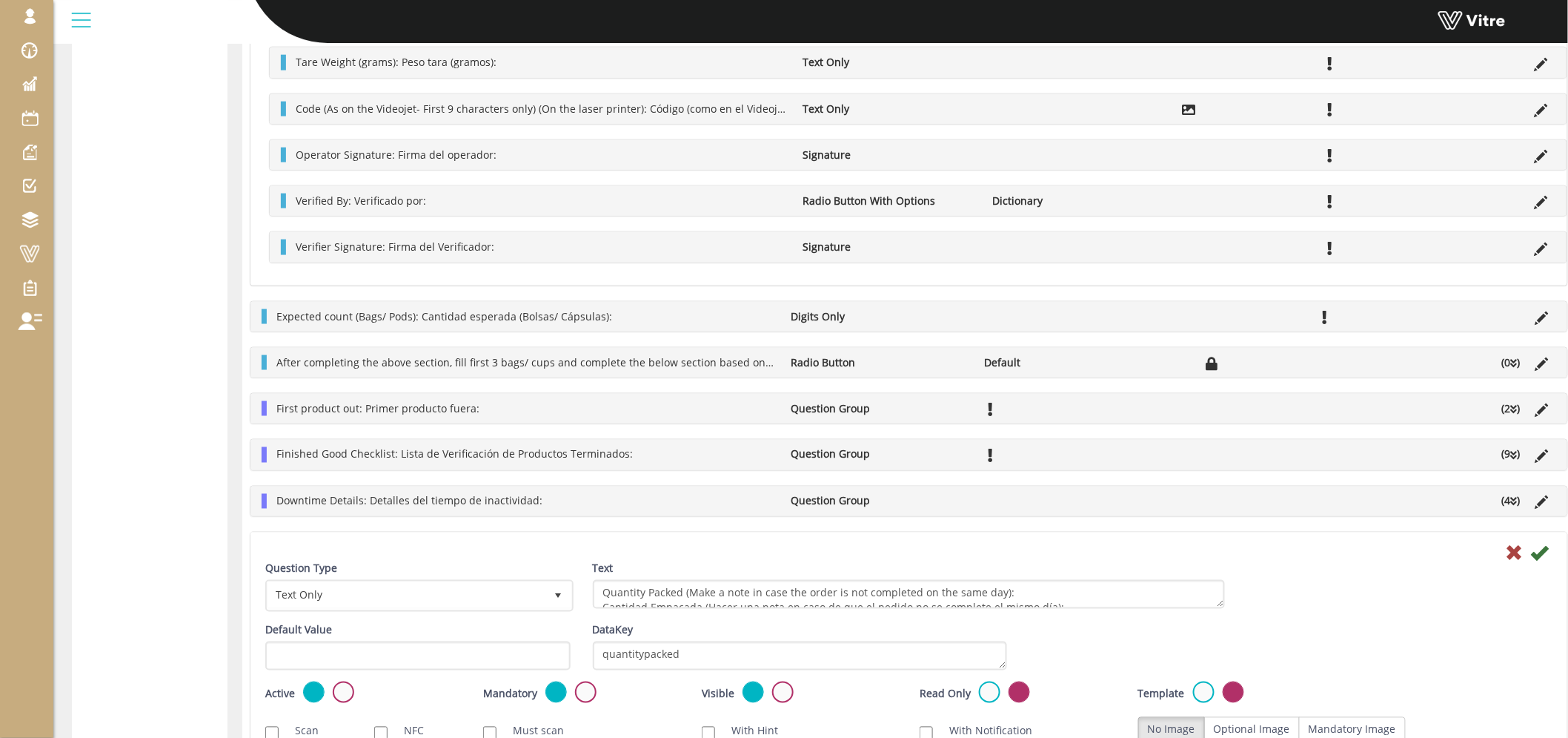
scroll to position [741, 0]
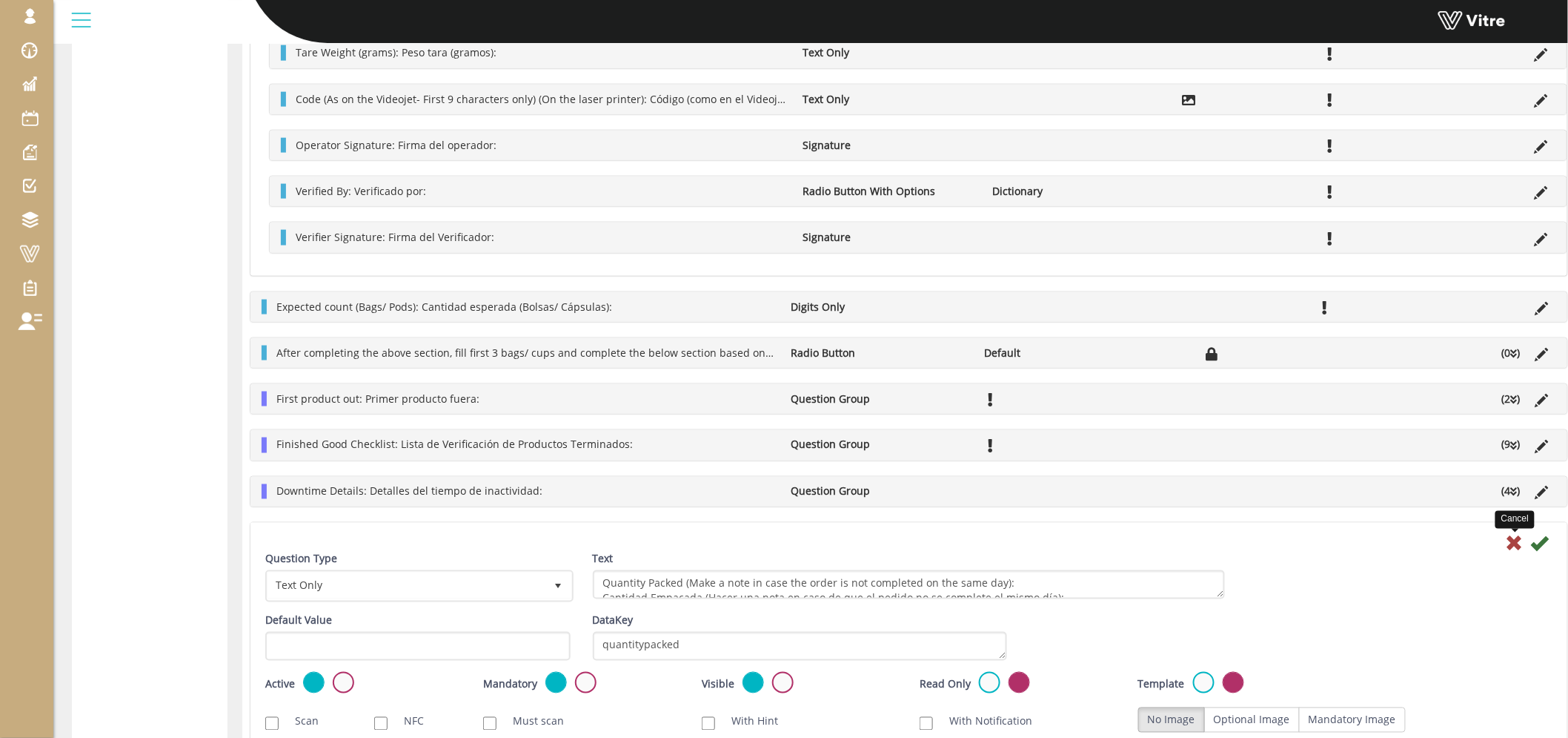
click at [1519, 545] on icon at bounding box center [1515, 543] width 18 height 18
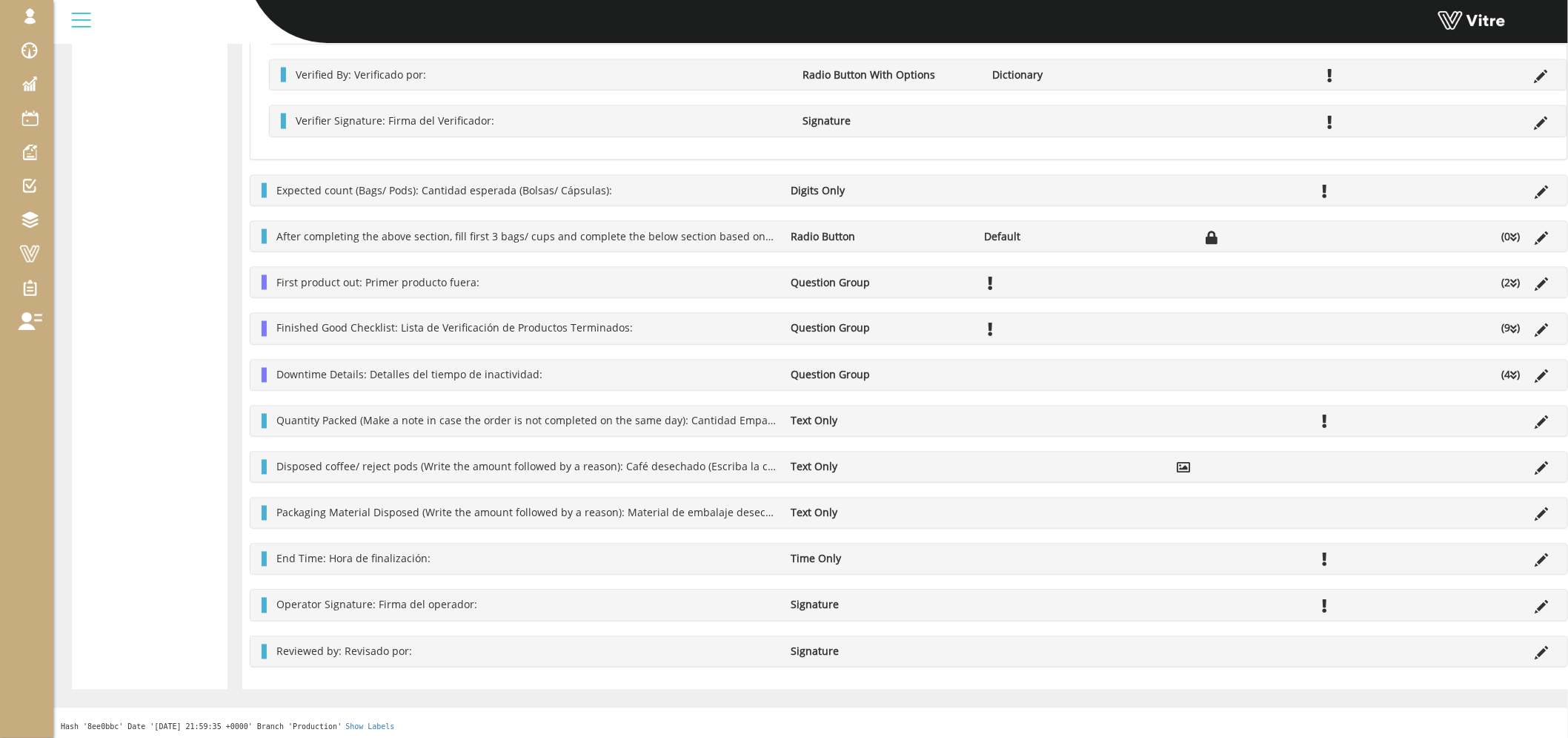
scroll to position [861, 0]
click at [1538, 417] on icon at bounding box center [1542, 420] width 14 height 14
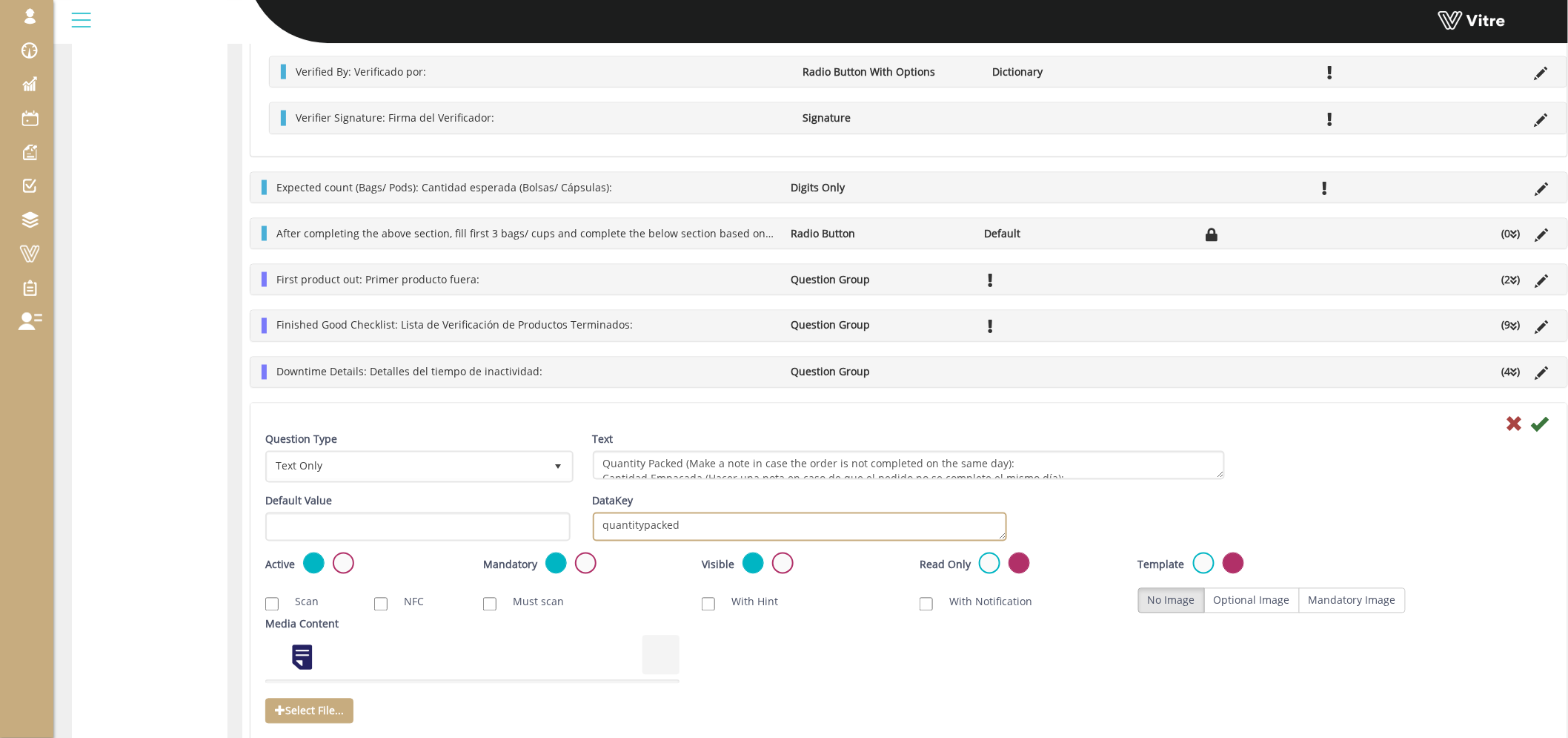
click at [683, 522] on textarea "quantitypacked" at bounding box center [800, 527] width 414 height 29
click at [1539, 428] on icon at bounding box center [1540, 424] width 18 height 18
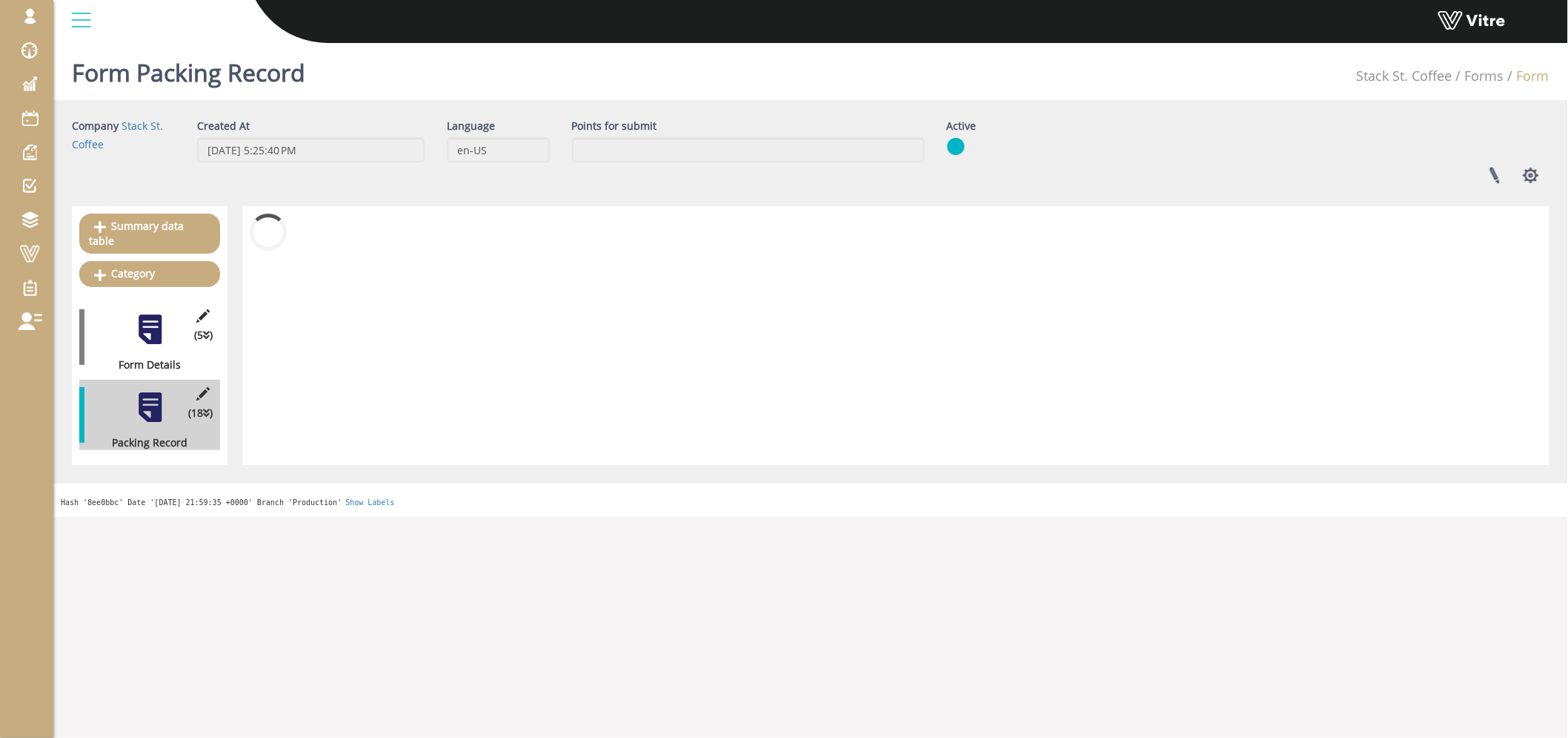
scroll to position [0, 0]
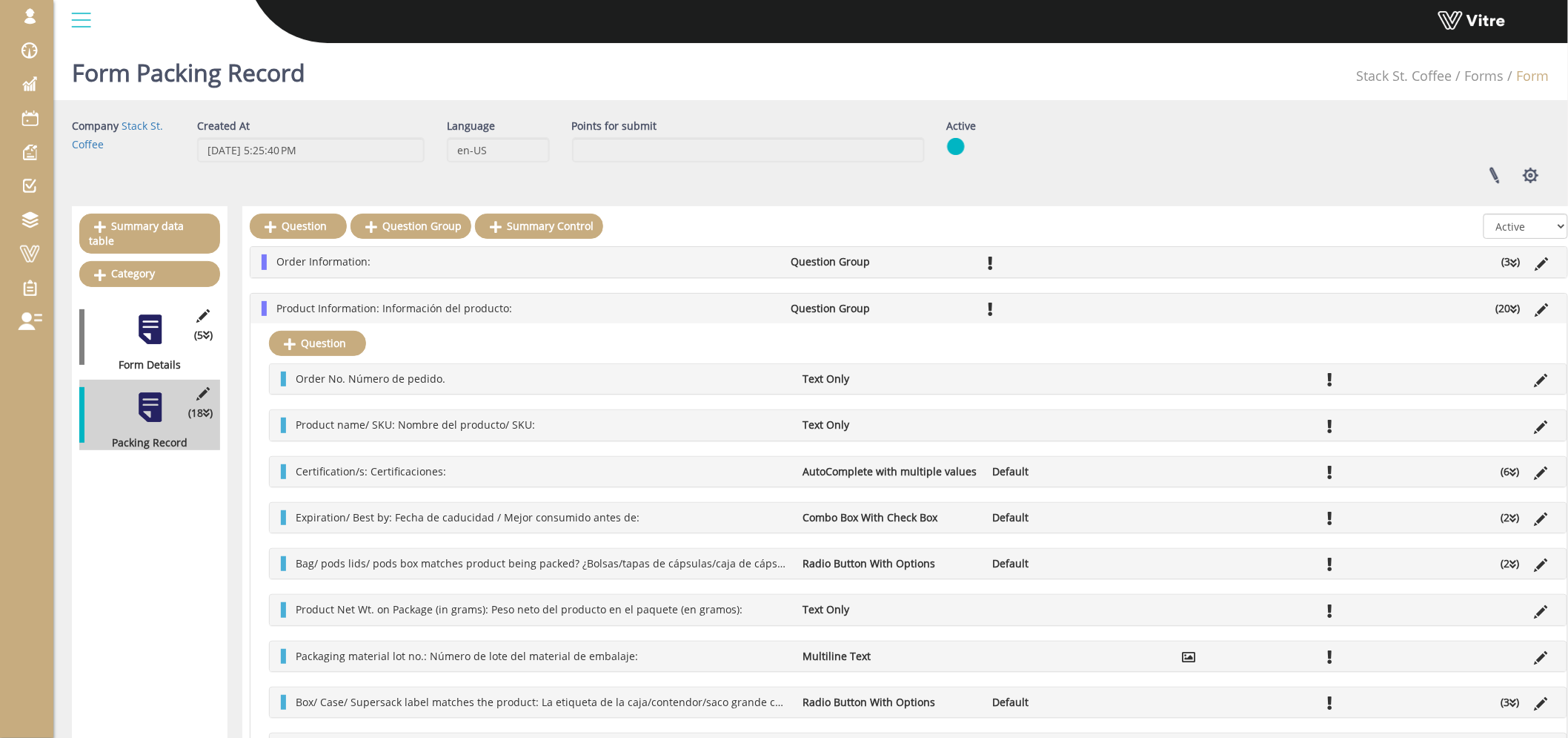
click at [558, 309] on li "Product Information: Información del producto:" at bounding box center [526, 308] width 515 height 14
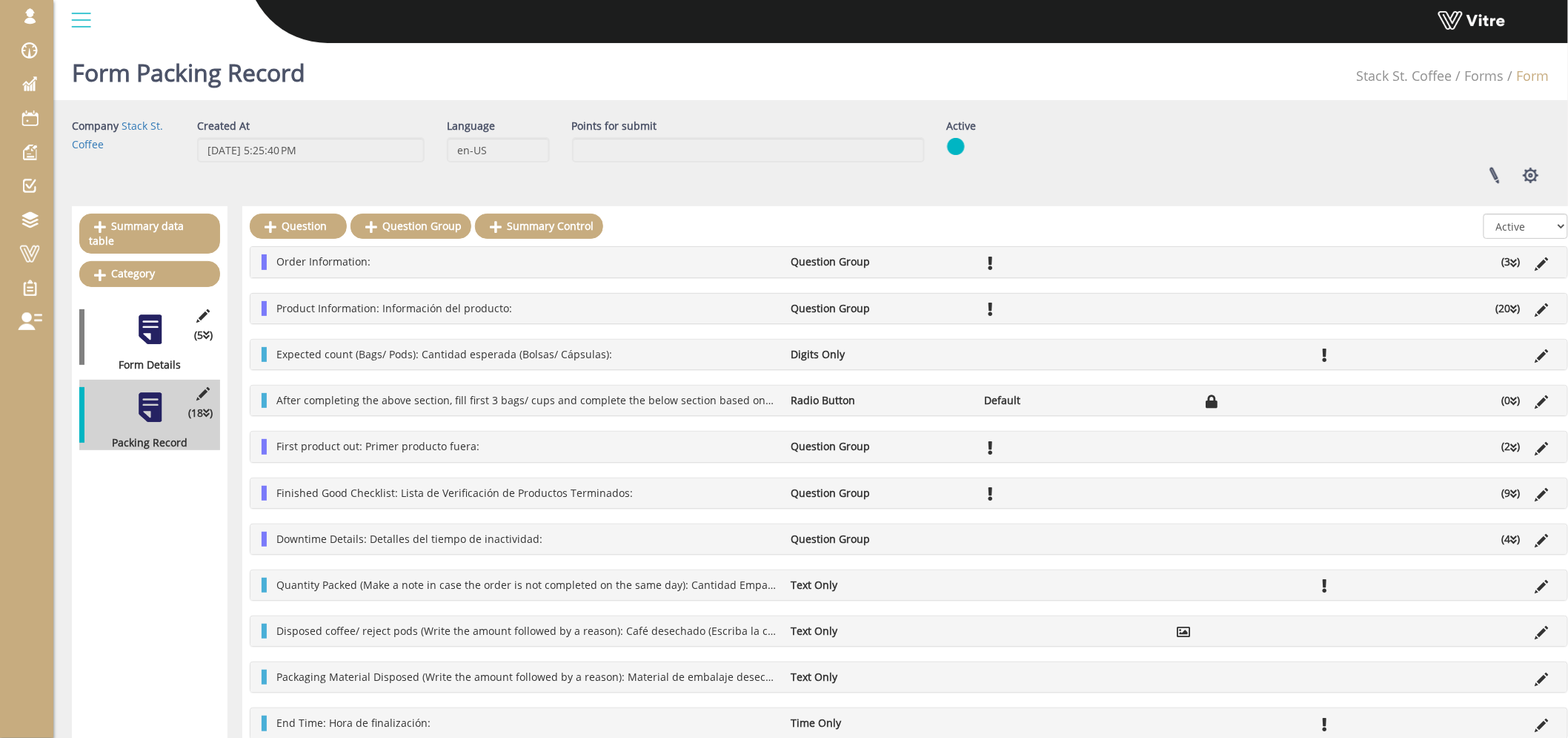
click at [571, 264] on li "Order Information:" at bounding box center [526, 261] width 515 height 14
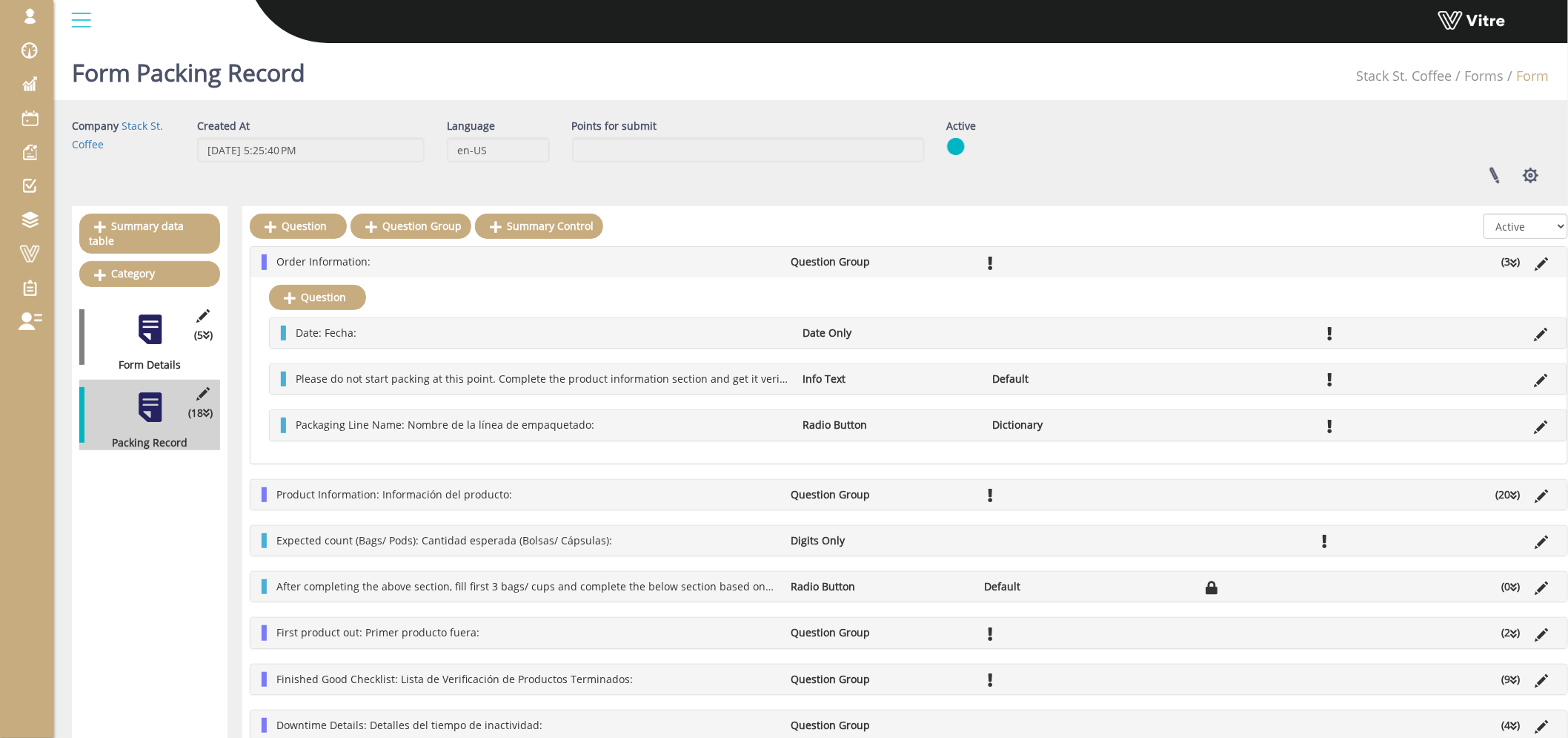
click at [571, 264] on li "Order Information:" at bounding box center [526, 261] width 515 height 14
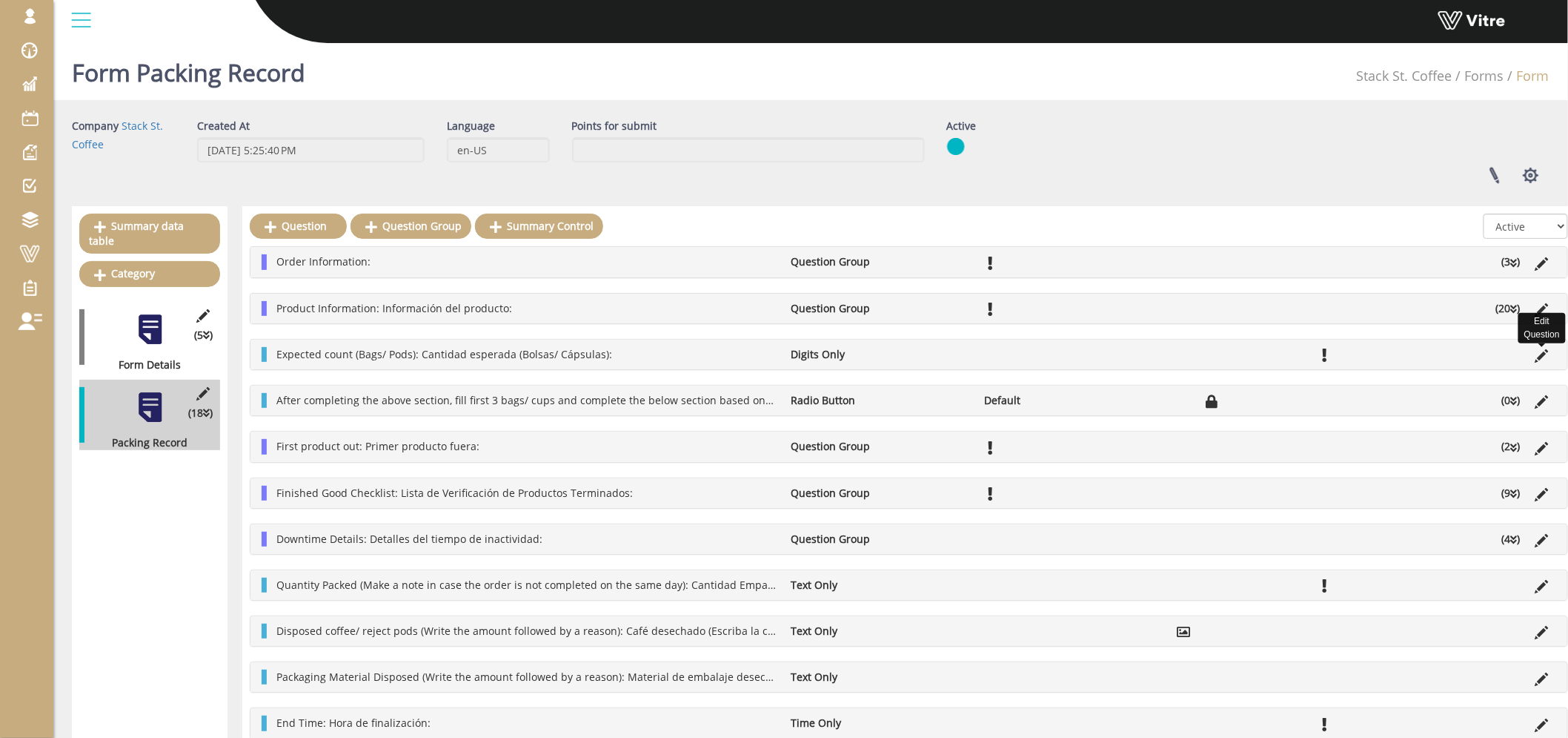
click at [1537, 359] on icon at bounding box center [1542, 355] width 14 height 14
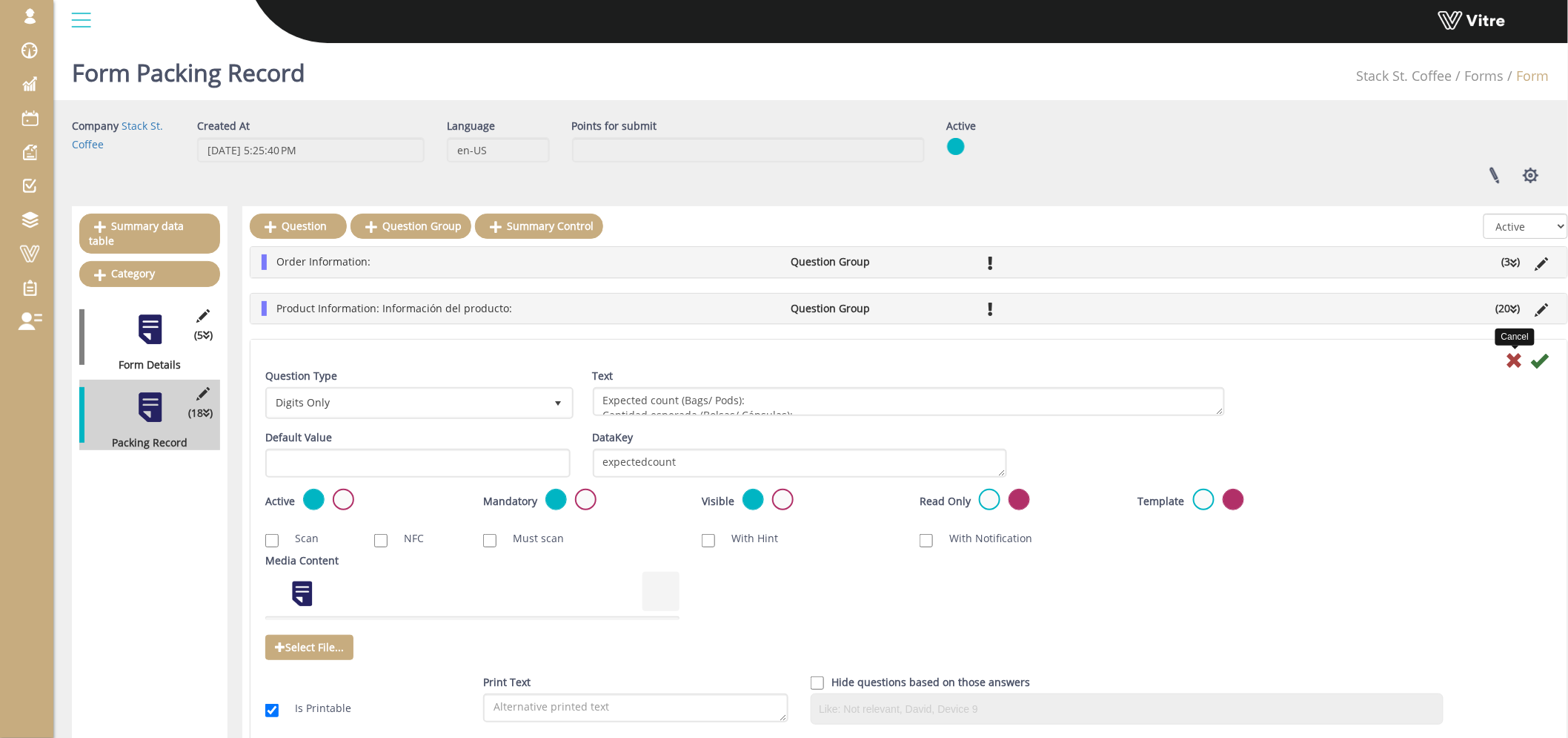
click at [1521, 359] on icon at bounding box center [1515, 360] width 18 height 18
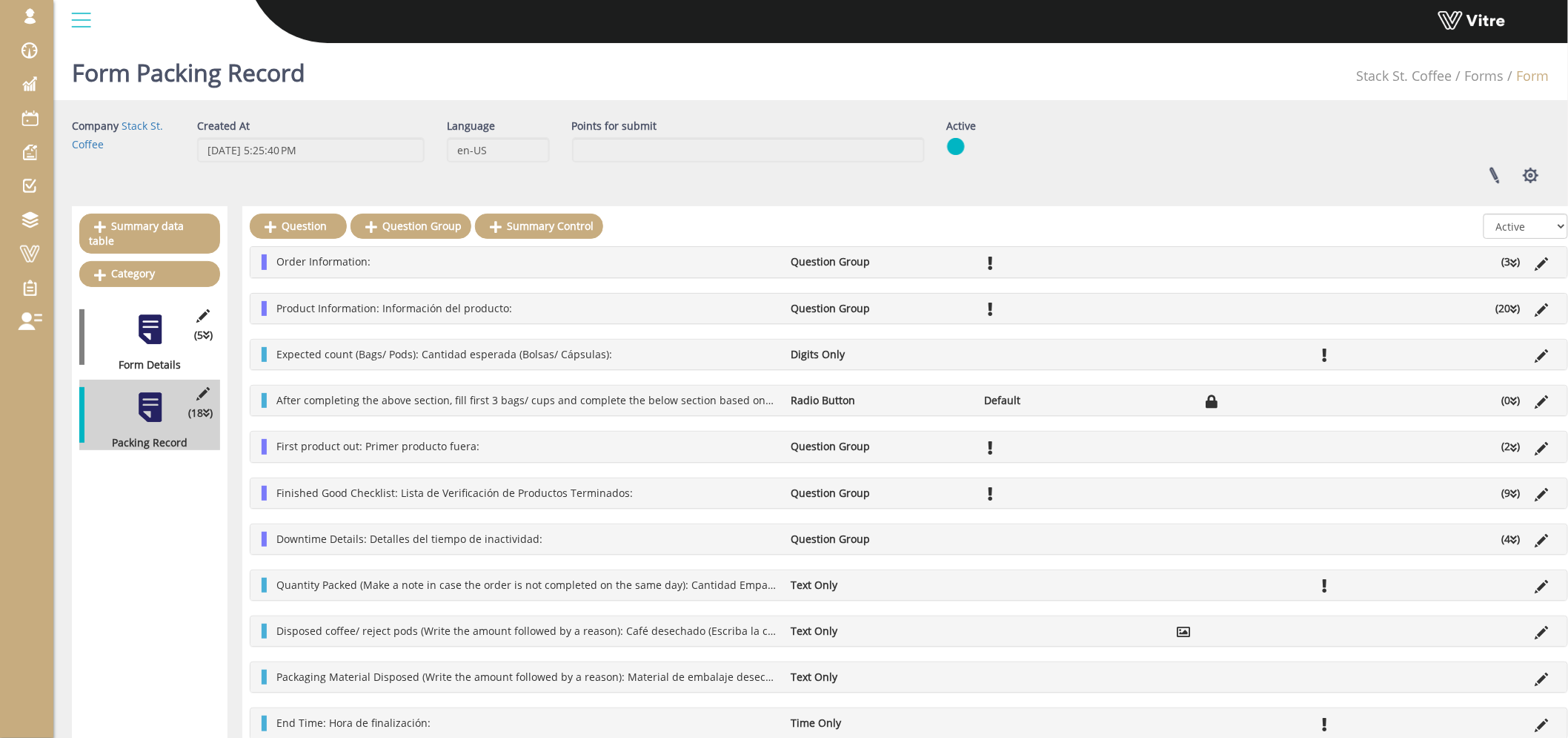
click at [1514, 538] on icon at bounding box center [1514, 539] width 6 height 10
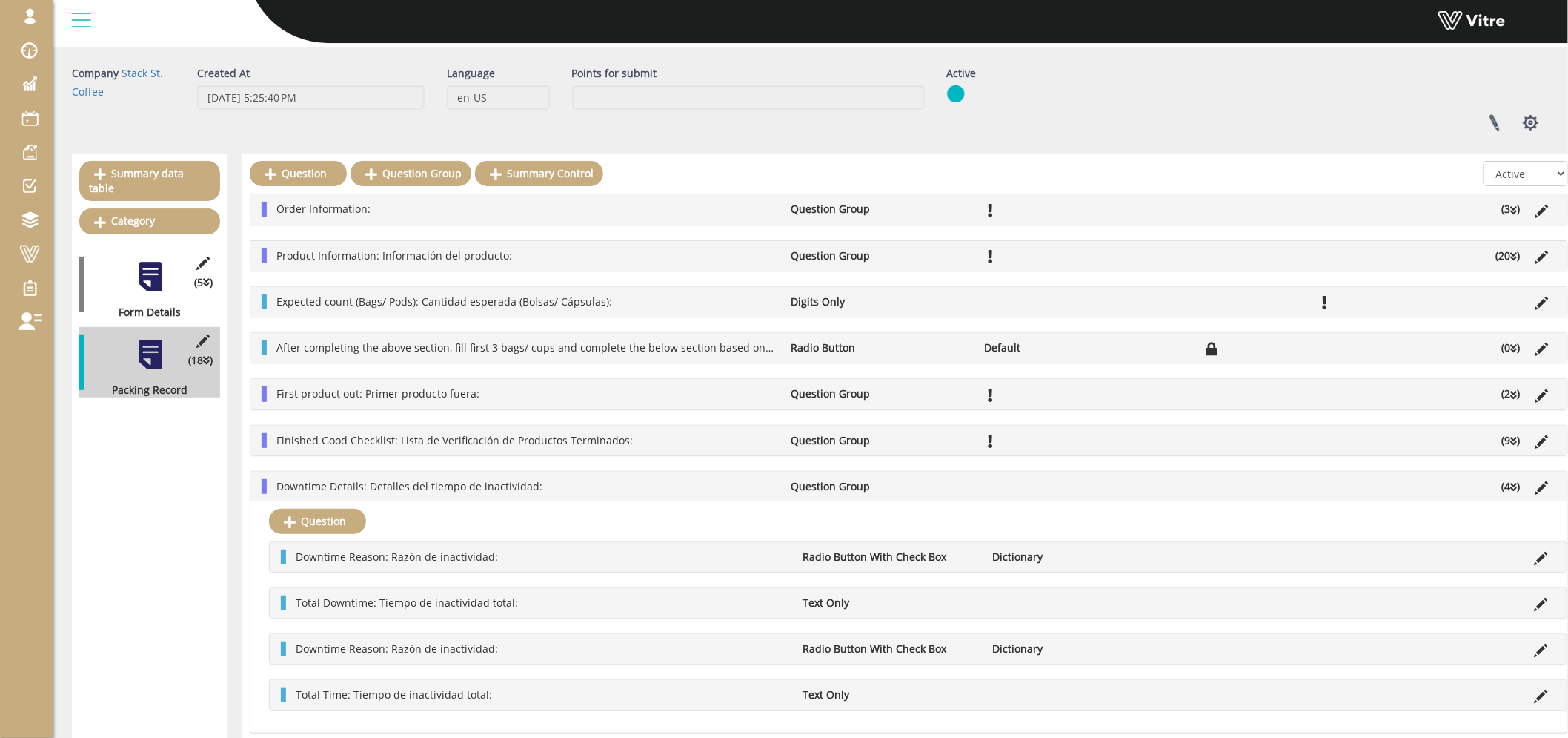
scroll to position [82, 0]
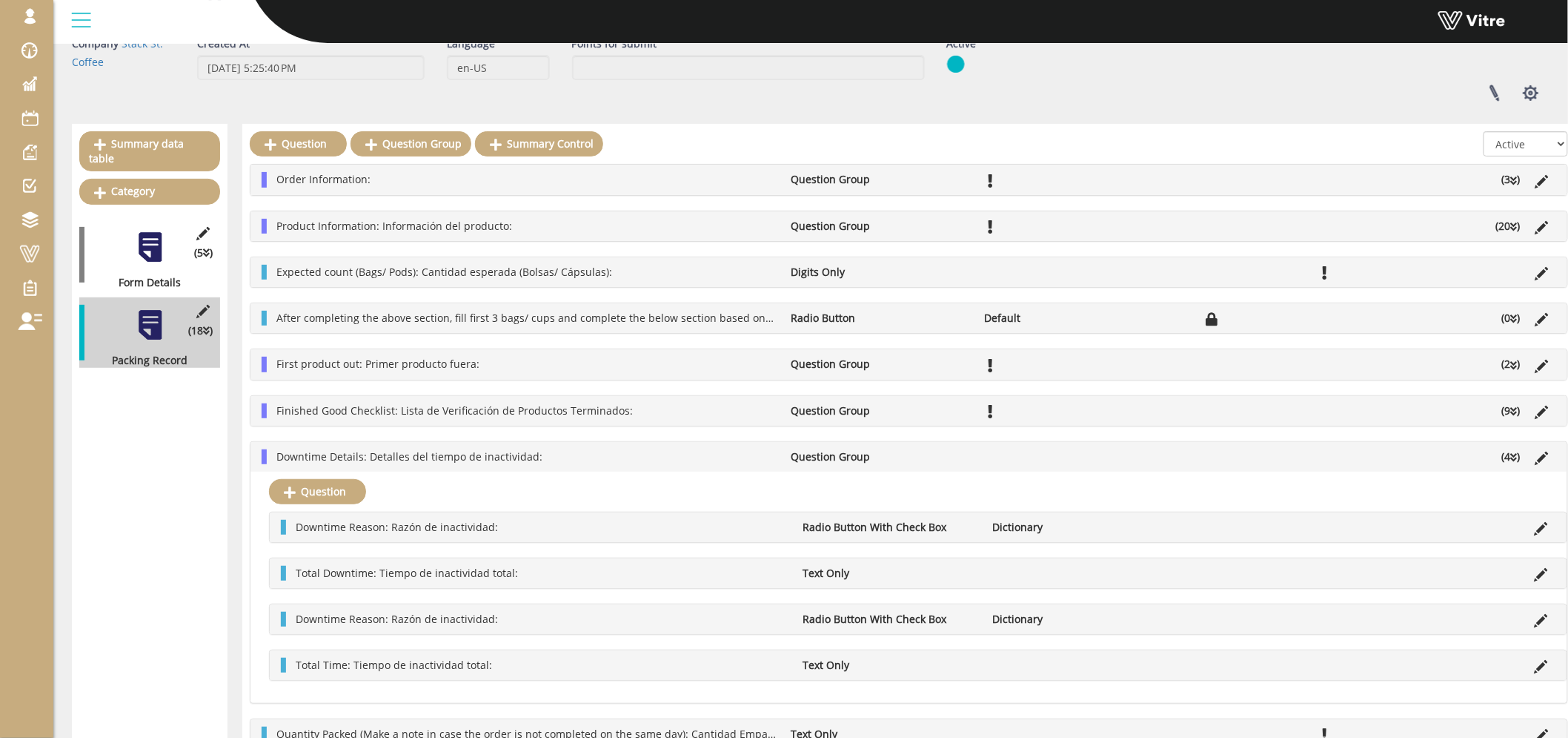
click at [1513, 455] on icon at bounding box center [1514, 457] width 6 height 10
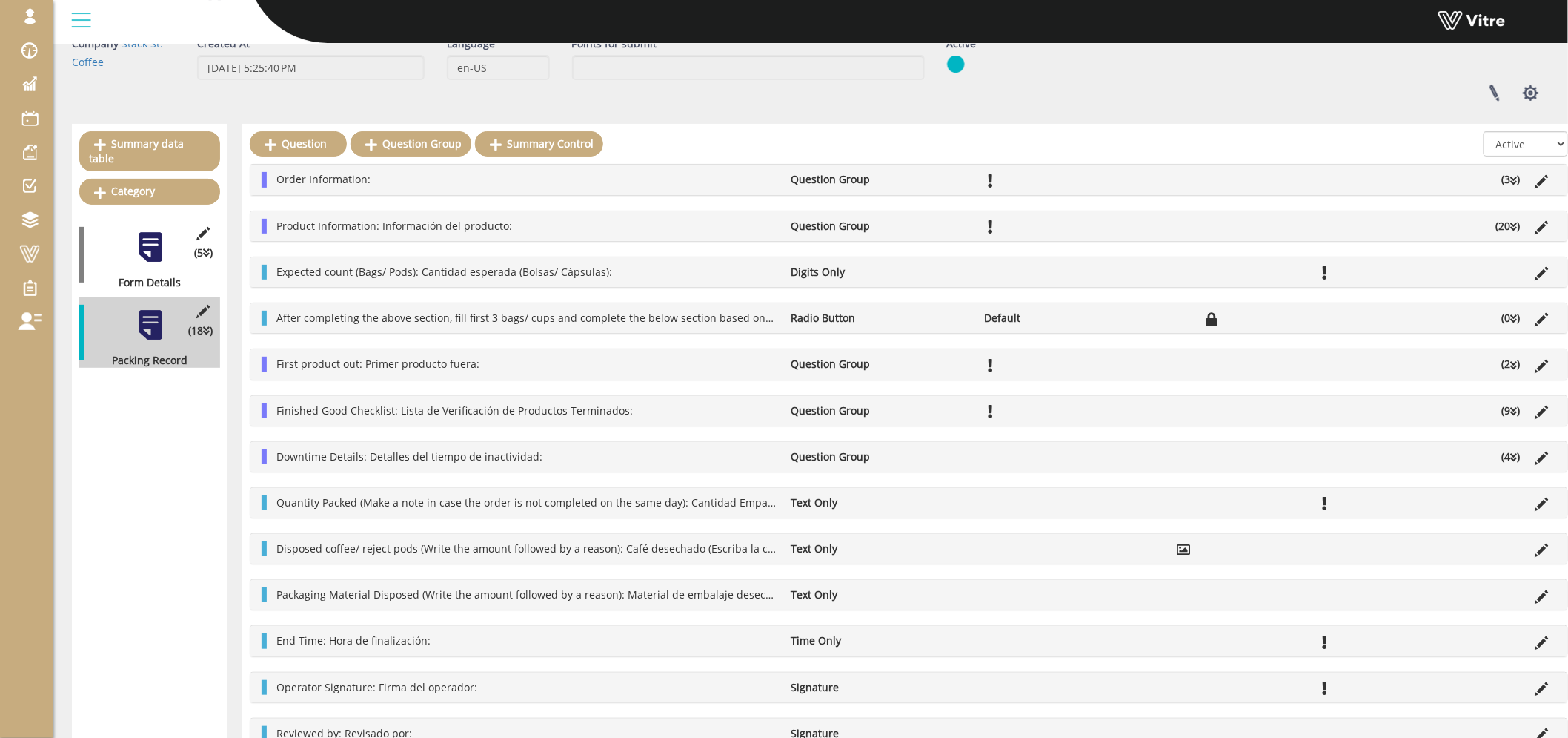
click at [1517, 408] on icon at bounding box center [1514, 411] width 6 height 10
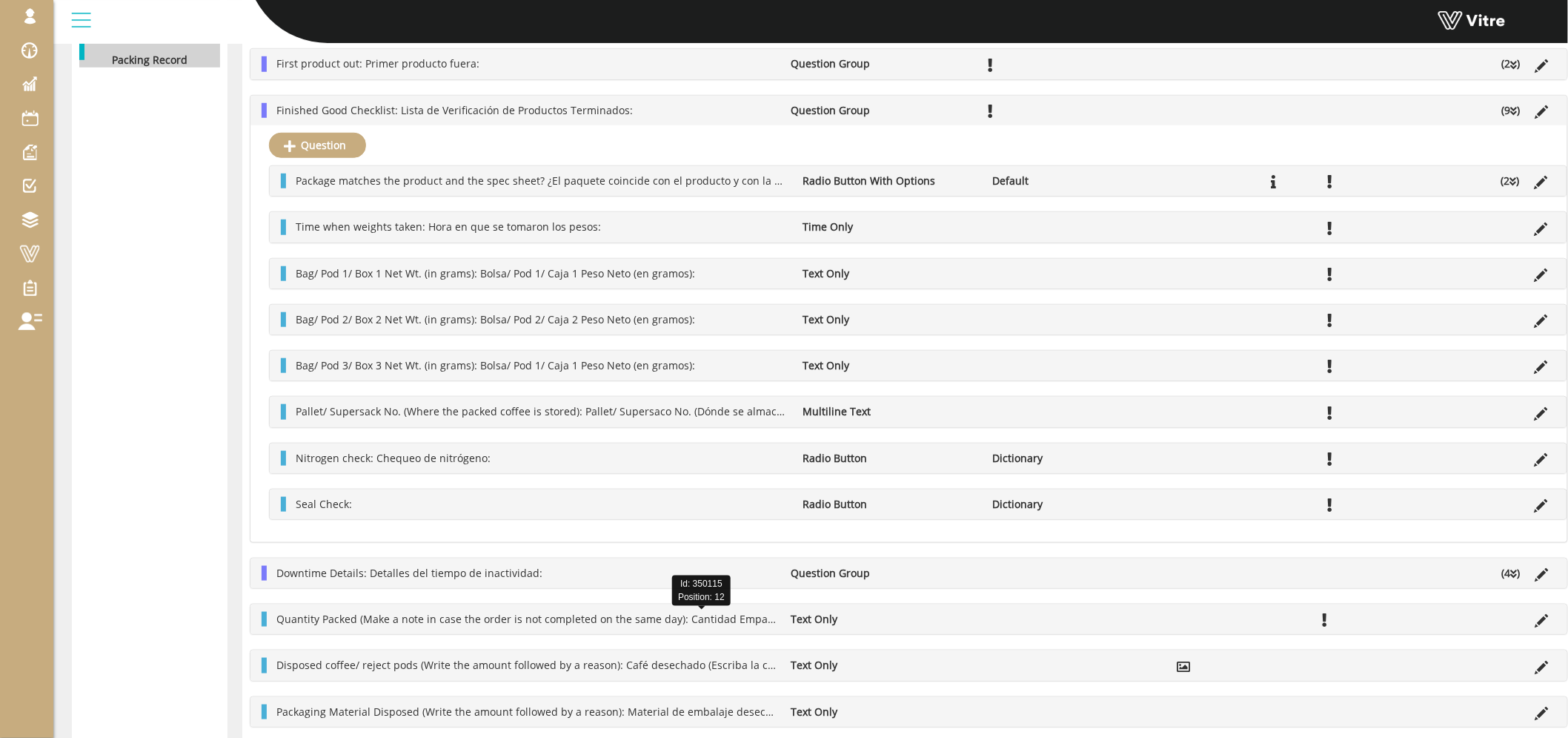
scroll to position [412, 0]
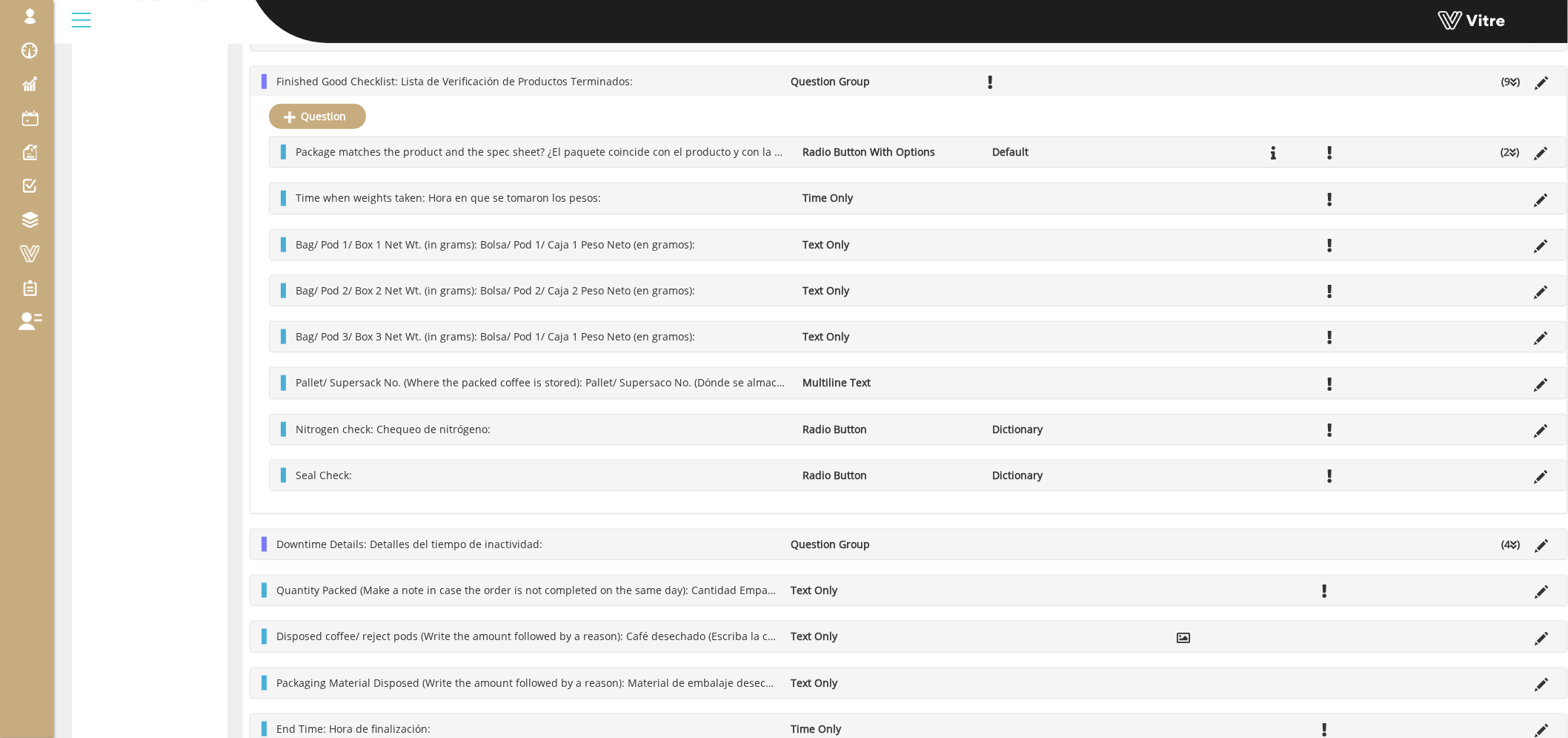
click at [761, 82] on li "Finished Good Checklist: Lista de Verificación de Productos Terminados:" at bounding box center [526, 81] width 515 height 14
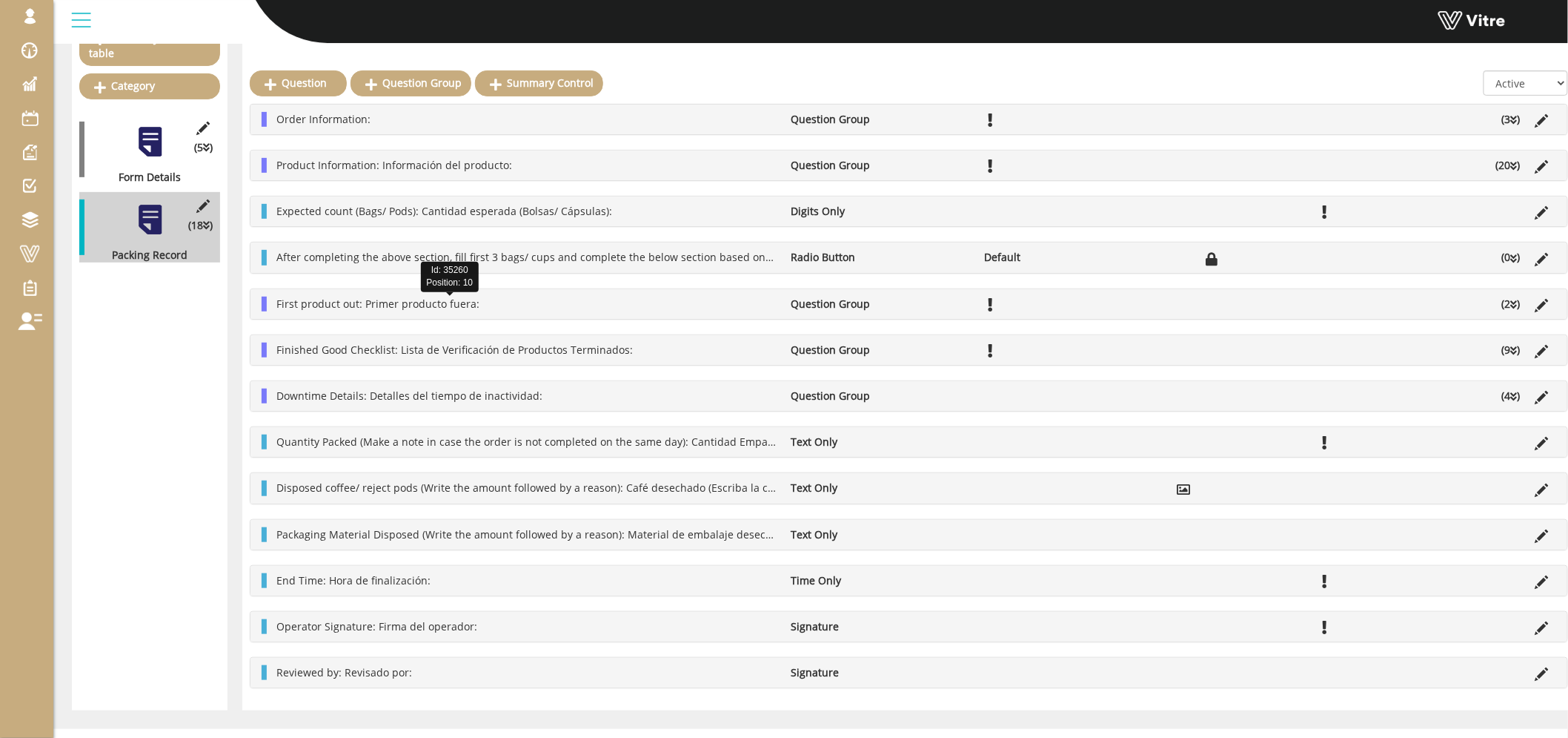
scroll to position [109, 0]
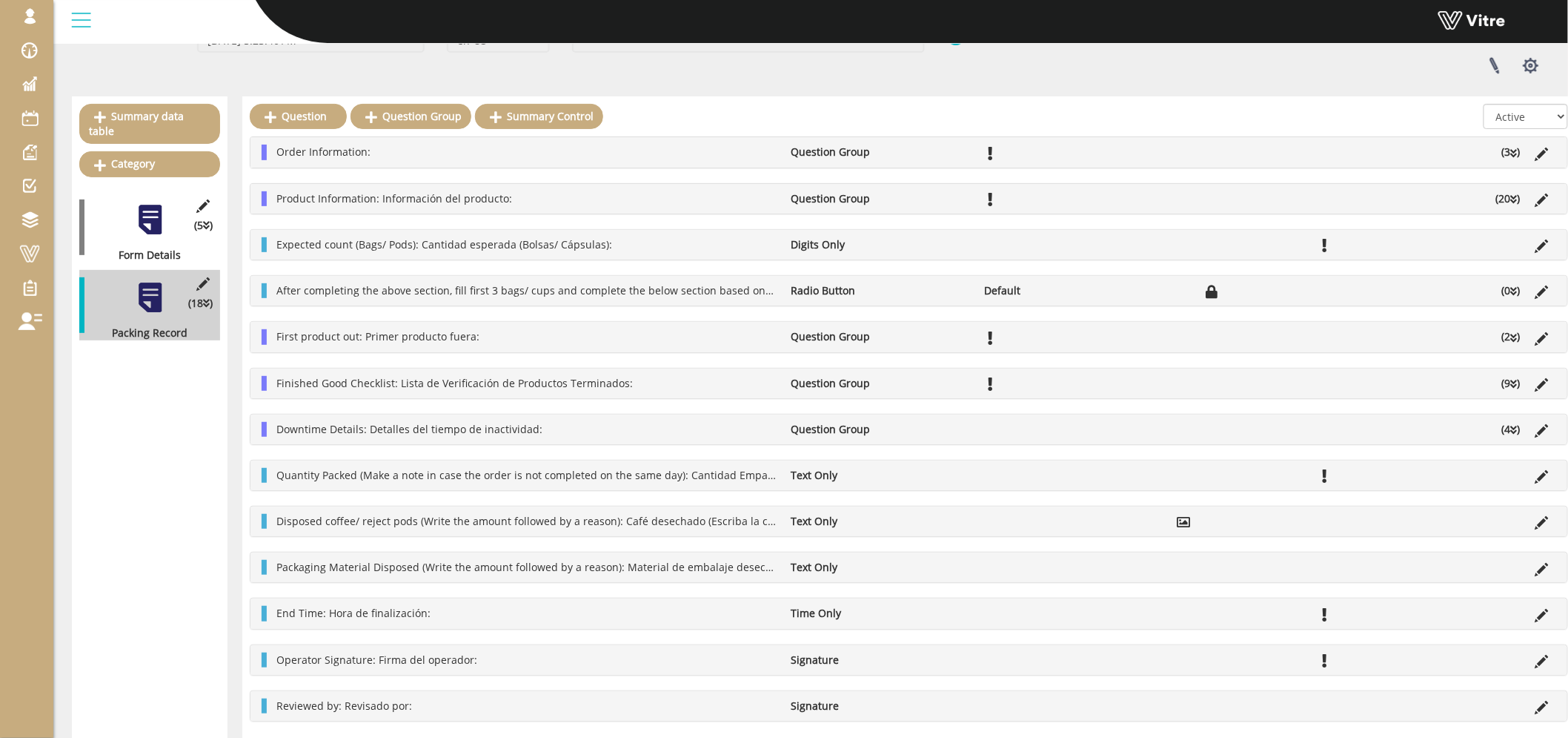
click at [566, 335] on li "First product out: Primer producto fuera:" at bounding box center [526, 336] width 515 height 14
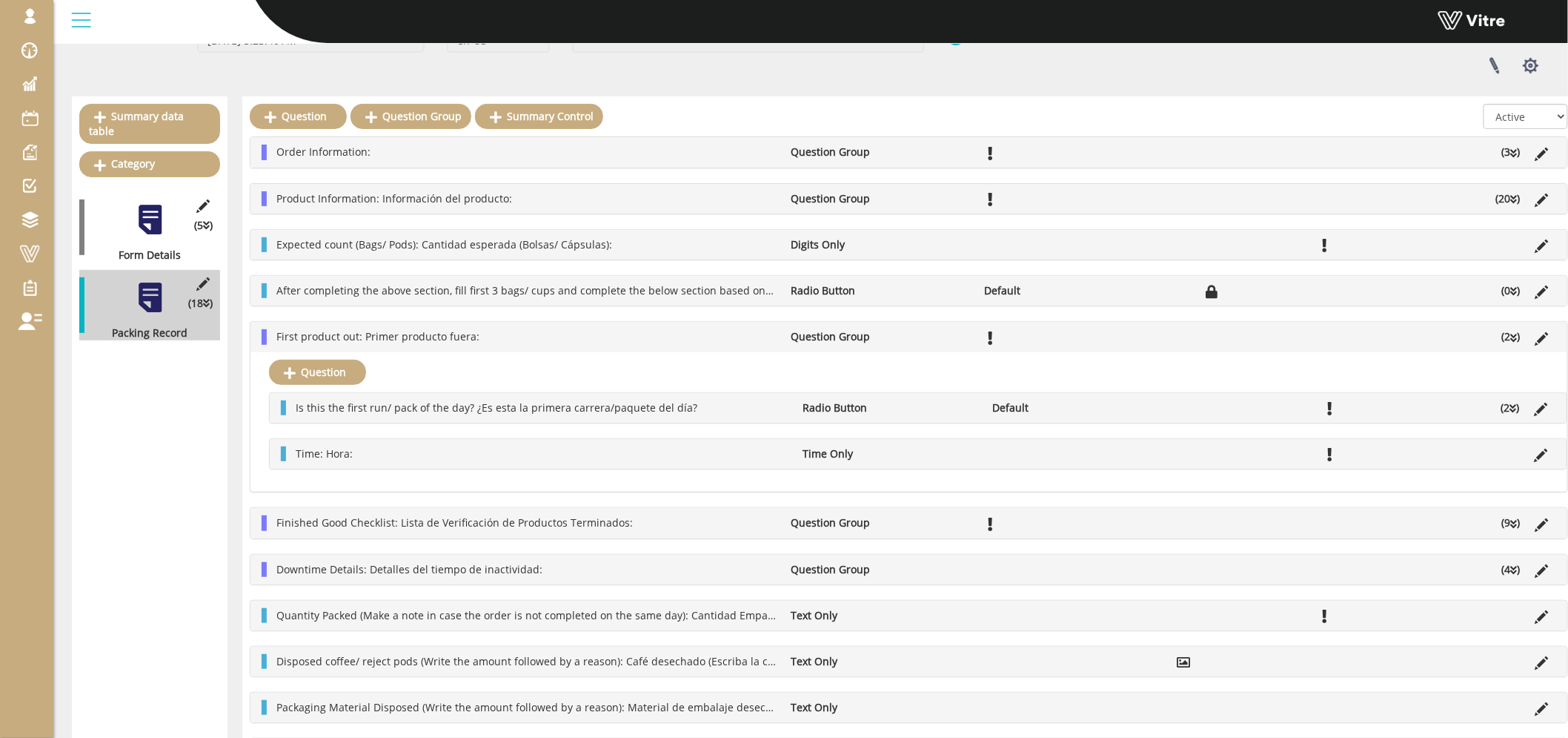
click at [566, 323] on div "First product out: Primer producto fuera: Question Group (2 )" at bounding box center [909, 336] width 1317 height 30
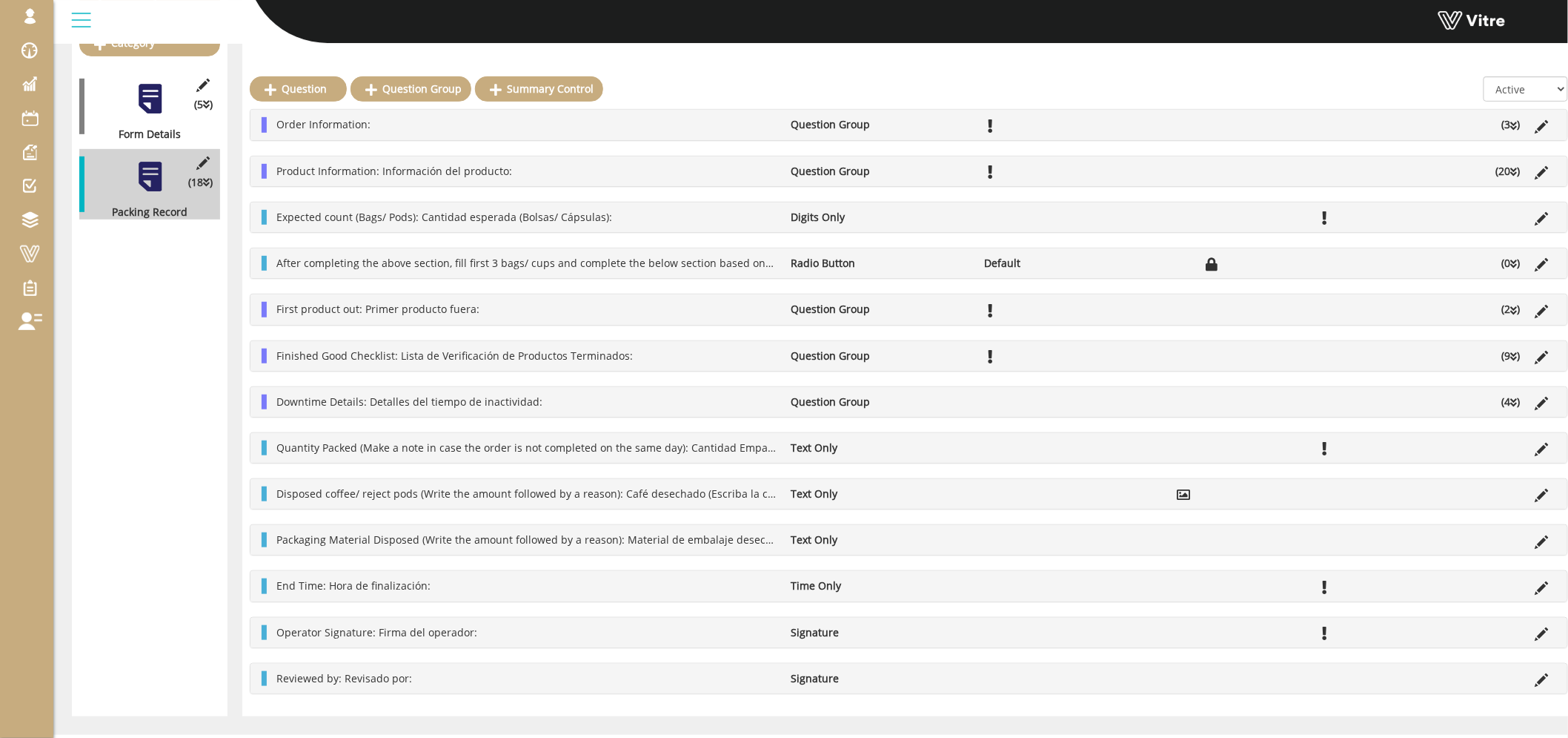
scroll to position [248, 0]
